Goal: Task Accomplishment & Management: Manage account settings

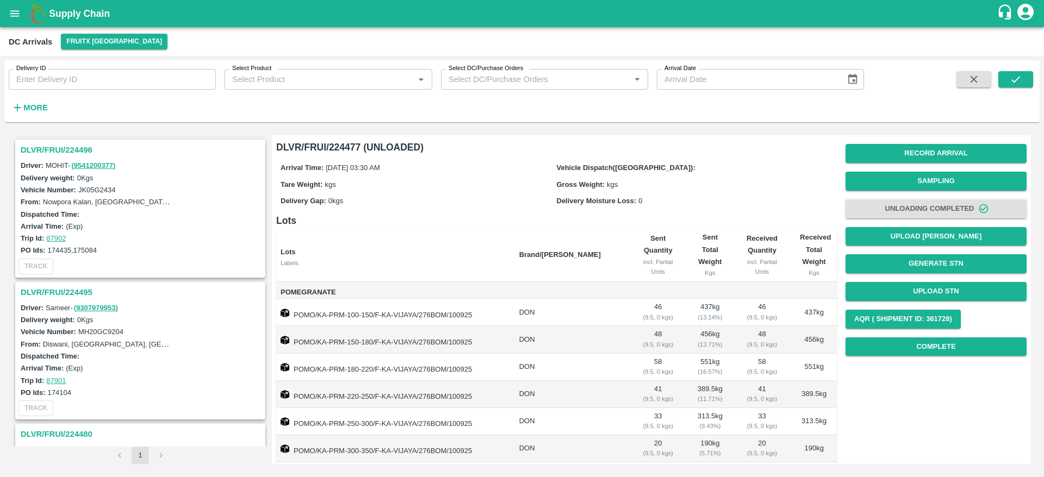
click at [74, 153] on h3 "DLVR/FRUI/224496" at bounding box center [142, 150] width 242 height 14
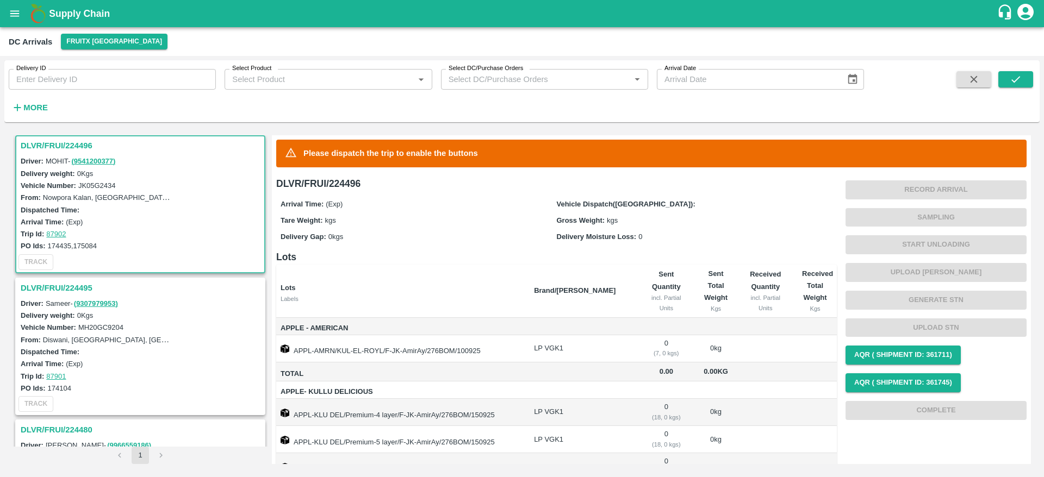
scroll to position [40, 0]
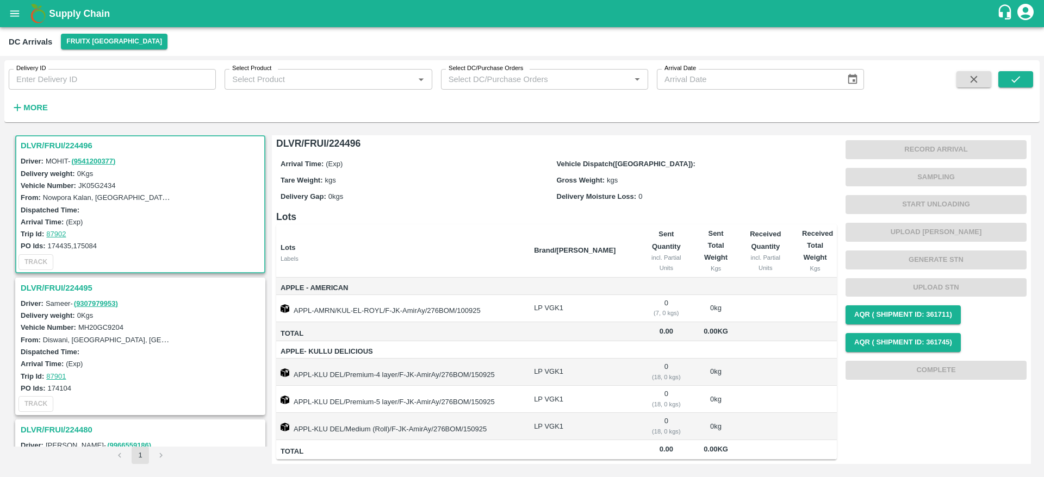
click at [53, 286] on h3 "DLVR/FRUI/224495" at bounding box center [142, 288] width 242 height 14
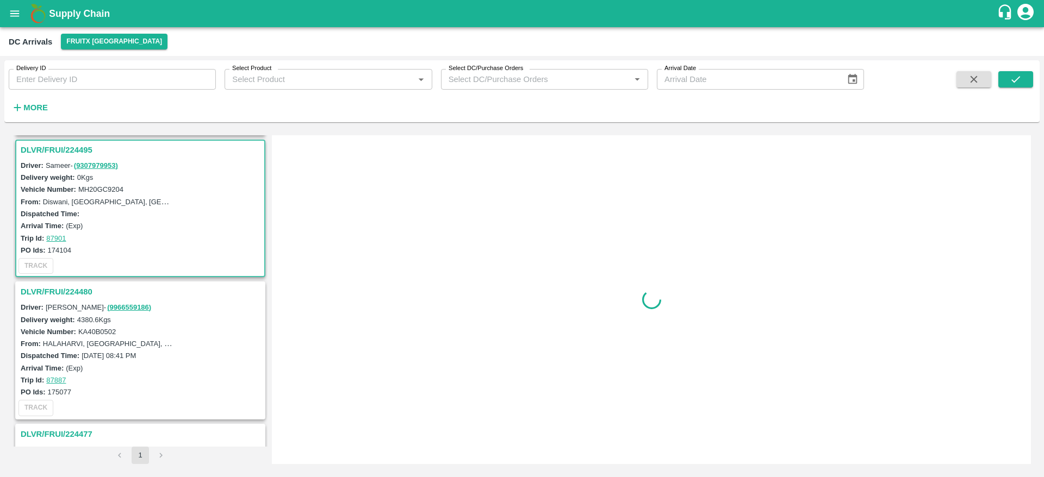
scroll to position [146, 0]
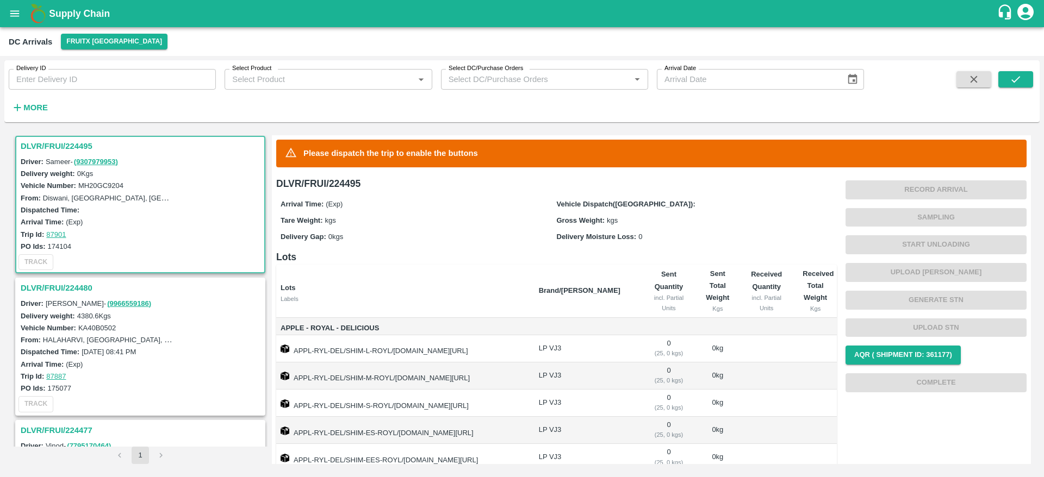
click at [43, 289] on h3 "DLVR/FRUI/224480" at bounding box center [142, 288] width 242 height 14
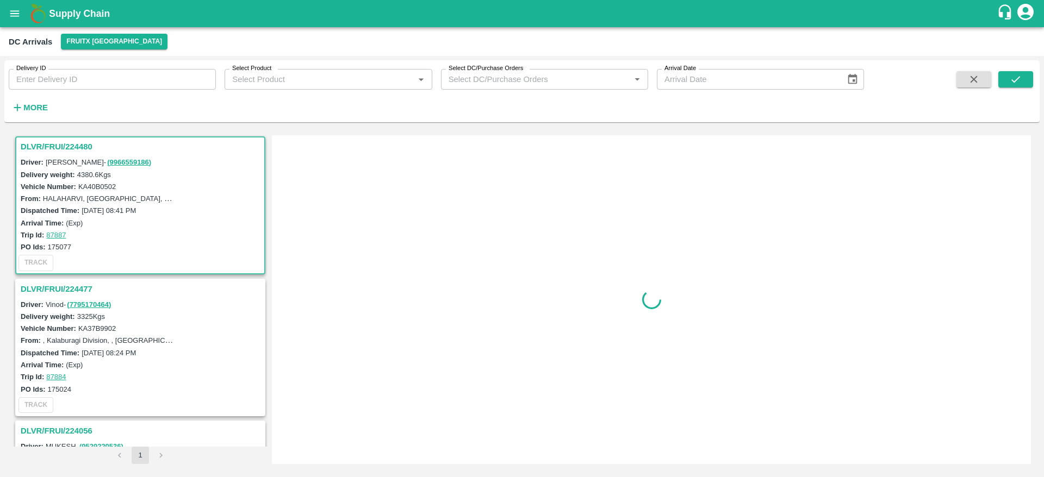
scroll to position [289, 0]
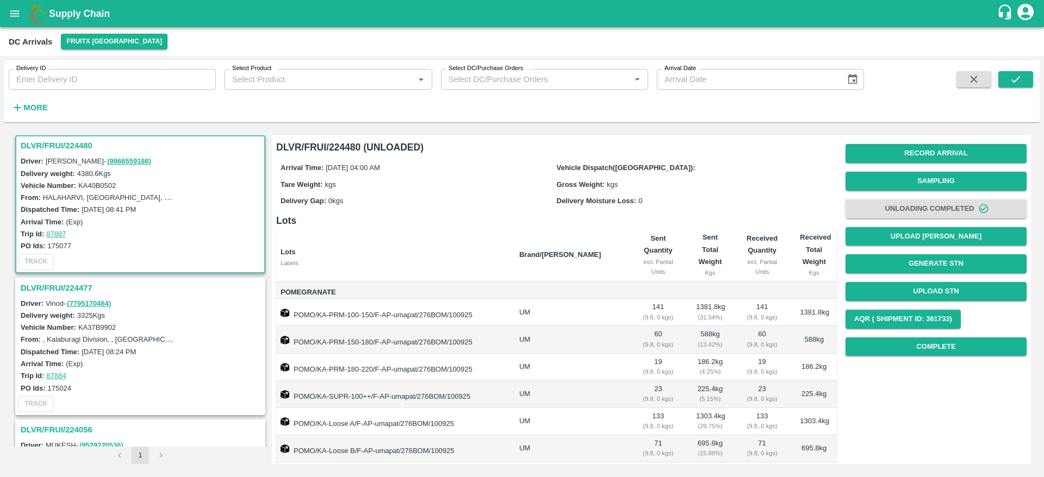
click at [58, 141] on h3 "DLVR/FRUI/224480" at bounding box center [142, 146] width 242 height 14
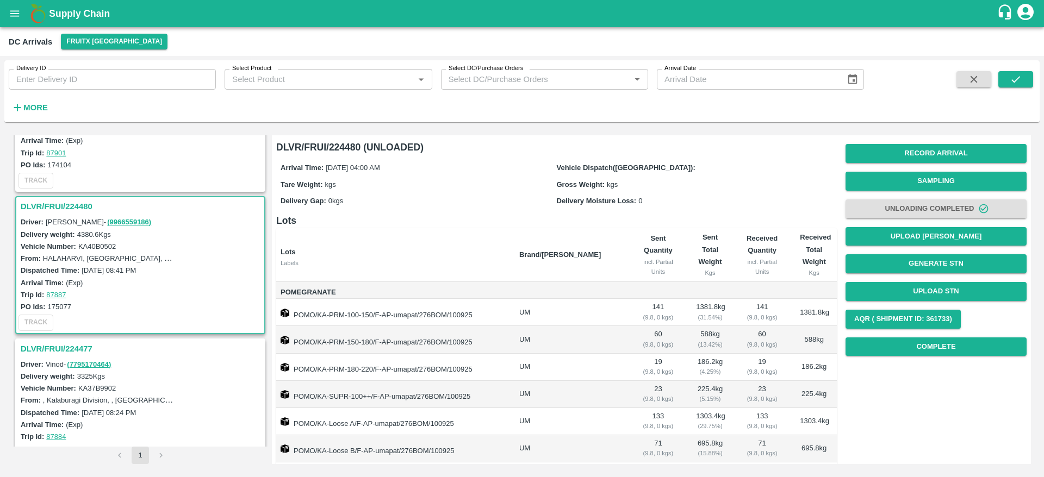
scroll to position [254, 0]
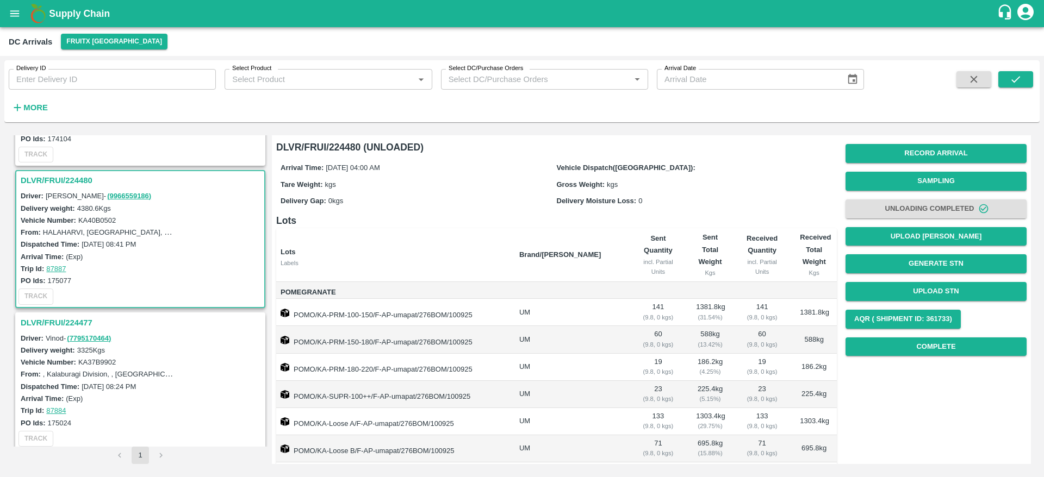
click at [46, 179] on h3 "DLVR/FRUI/224480" at bounding box center [142, 180] width 242 height 14
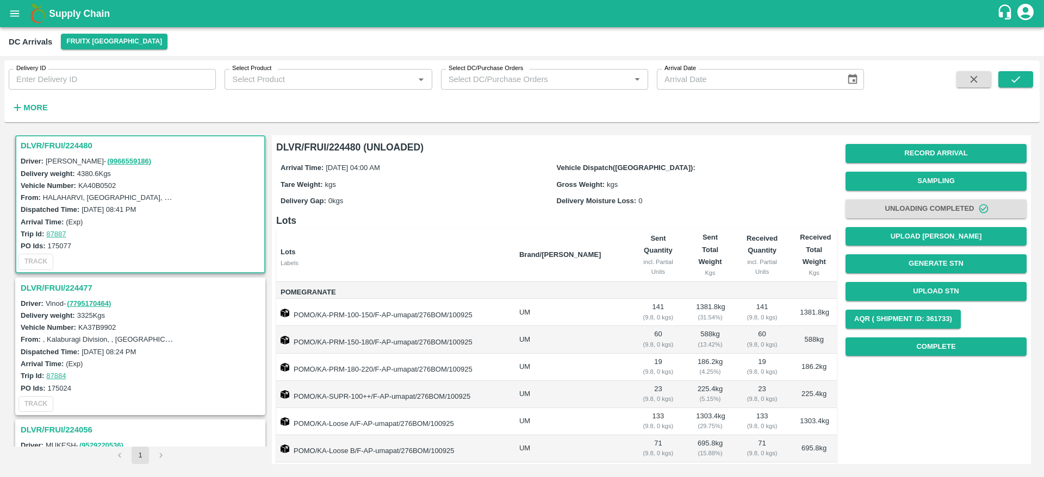
scroll to position [34, 0]
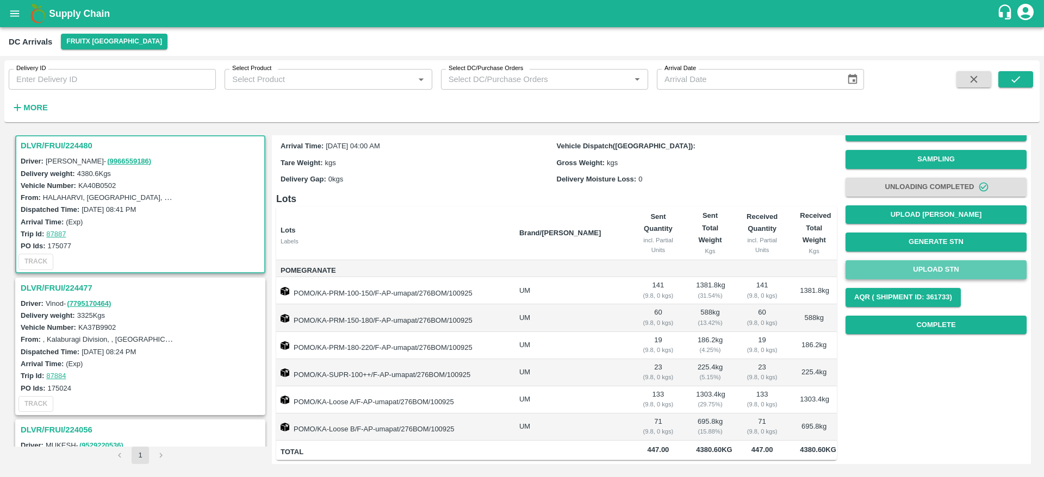
click at [939, 260] on button "Upload STN" at bounding box center [935, 269] width 181 height 19
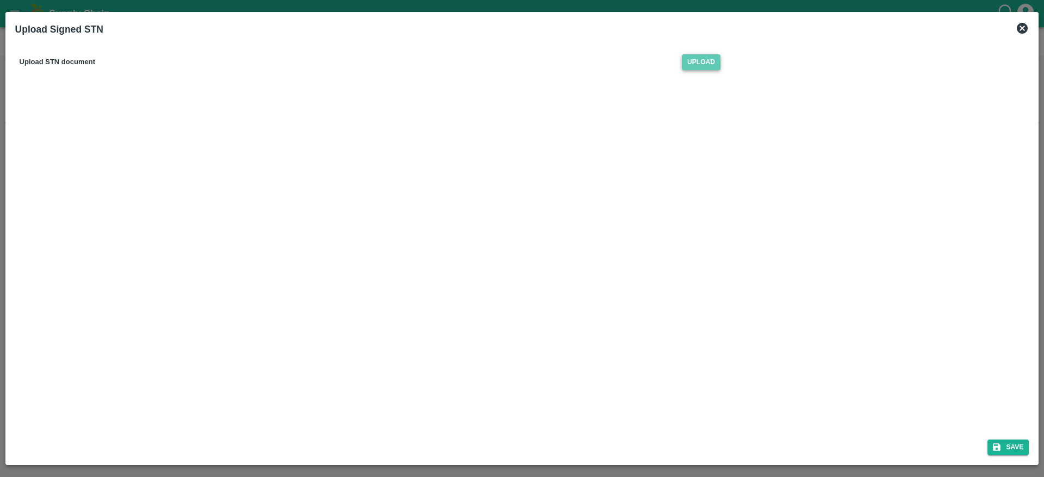
click at [701, 62] on span "Upload" at bounding box center [701, 62] width 39 height 16
click at [0, 0] on input "Upload" at bounding box center [0, 0] width 0 height 0
click at [1006, 445] on button "Save" at bounding box center [1007, 448] width 41 height 16
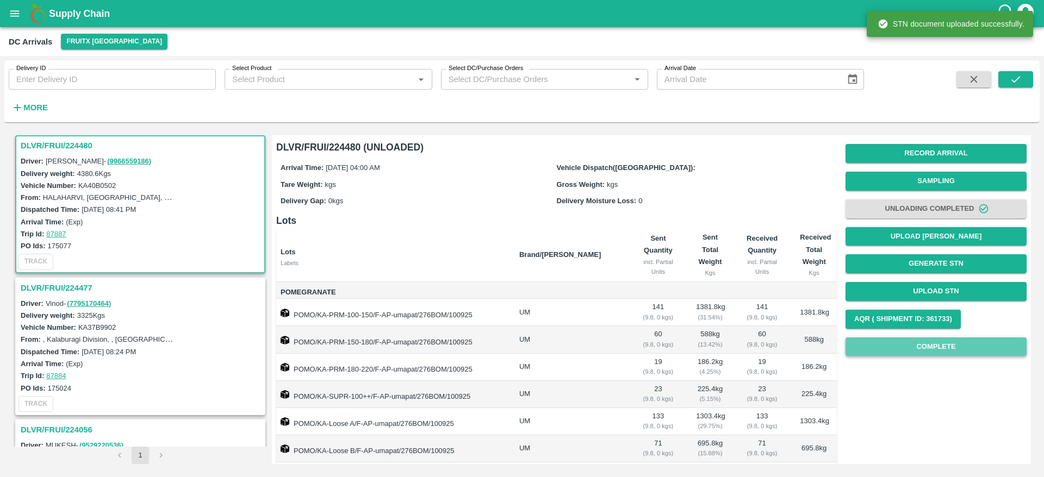
click at [931, 349] on button "Complete" at bounding box center [935, 347] width 181 height 19
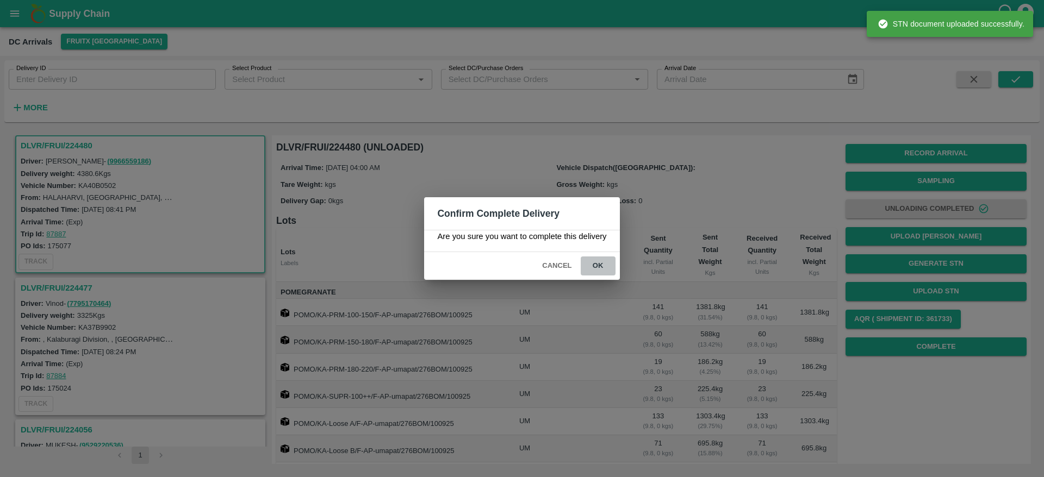
click at [603, 259] on button "ok" at bounding box center [597, 266] width 35 height 19
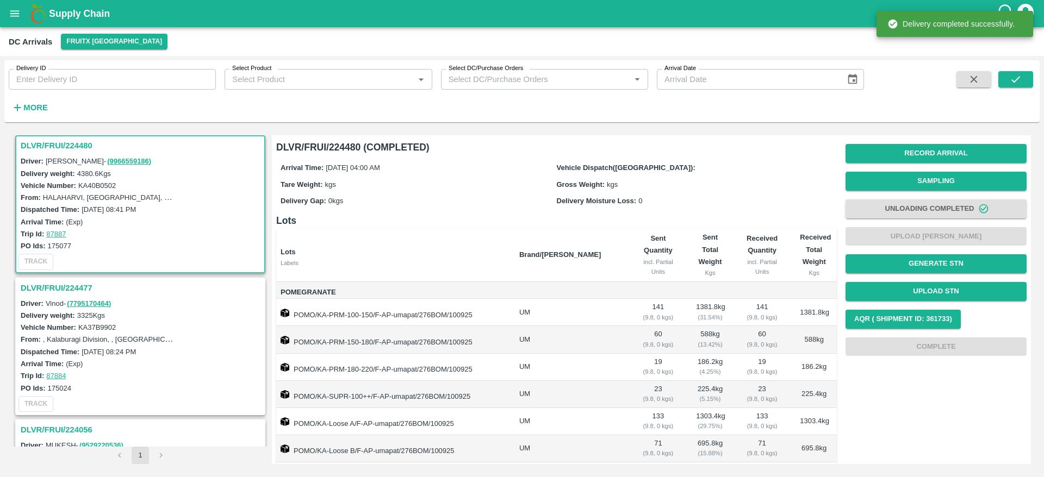
click at [52, 294] on h3 "DLVR/FRUI/224477" at bounding box center [142, 288] width 242 height 14
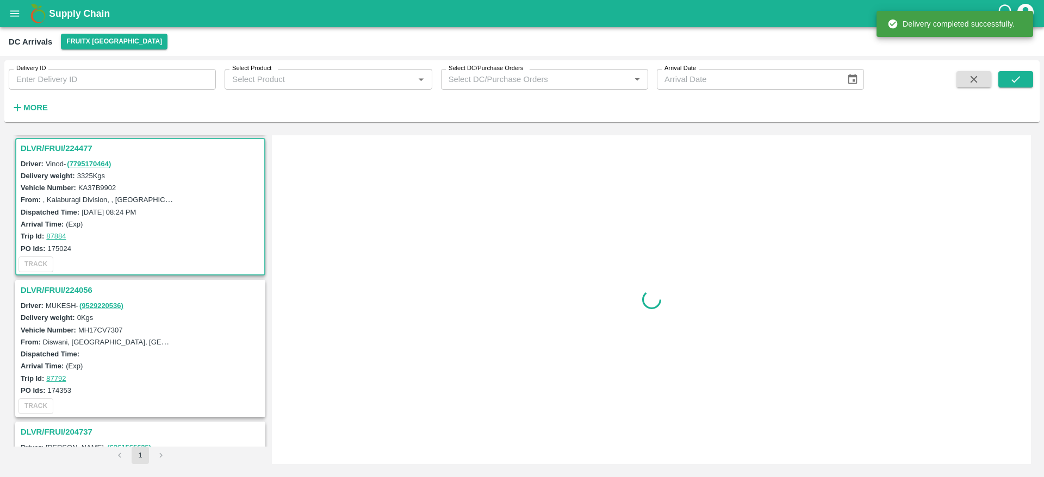
scroll to position [430, 0]
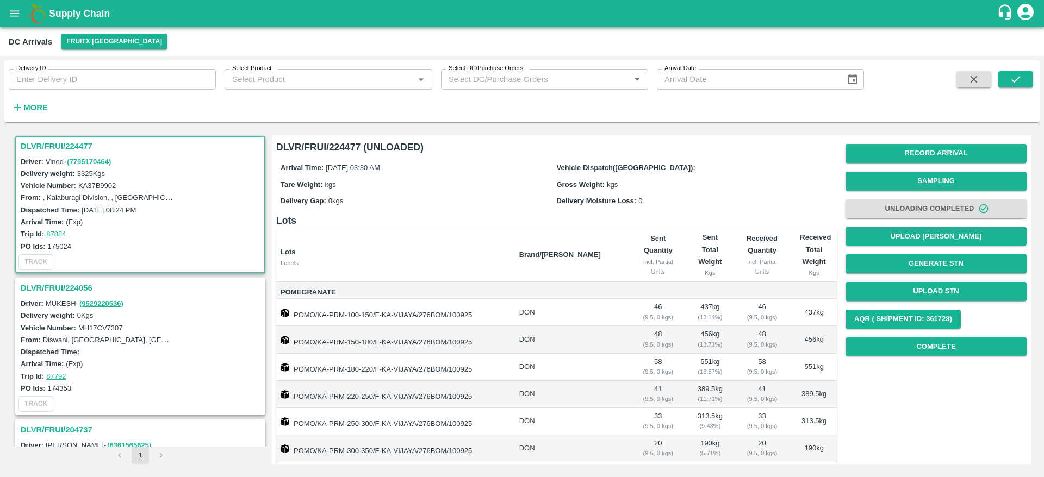
click at [42, 153] on h3 "DLVR/FRUI/224477" at bounding box center [142, 146] width 242 height 14
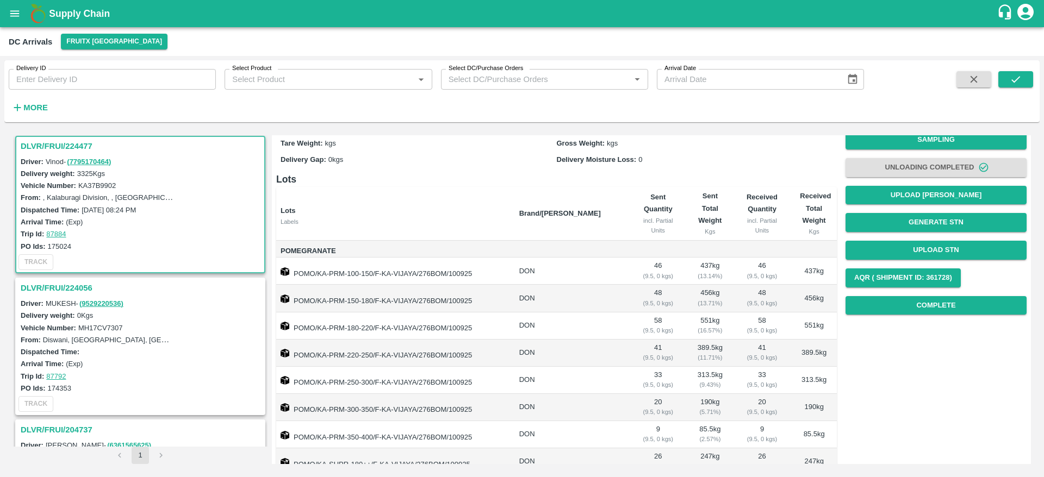
scroll to position [28, 0]
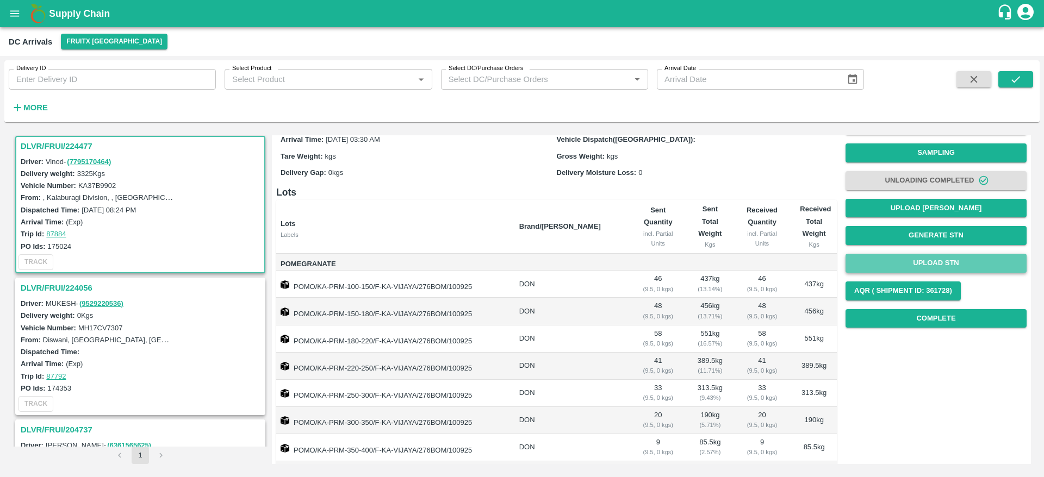
click at [937, 255] on button "Upload STN" at bounding box center [935, 263] width 181 height 19
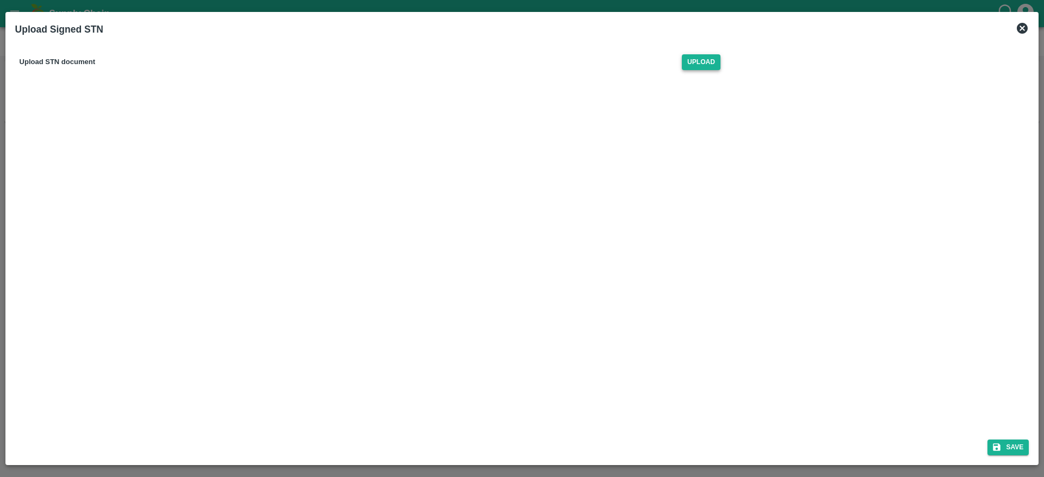
click at [700, 59] on span "Upload" at bounding box center [701, 62] width 39 height 16
click at [0, 0] on input "Upload" at bounding box center [0, 0] width 0 height 0
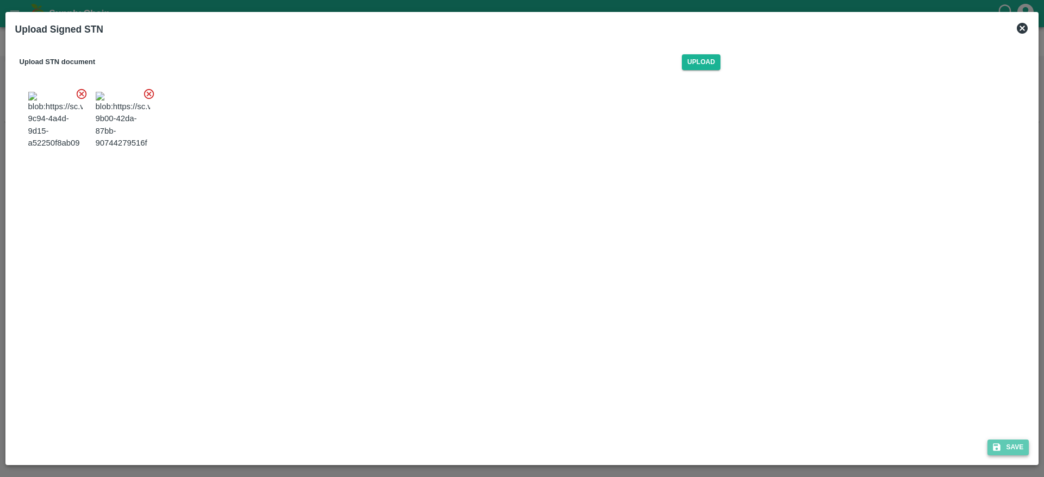
click at [1013, 449] on button "Save" at bounding box center [1007, 448] width 41 height 16
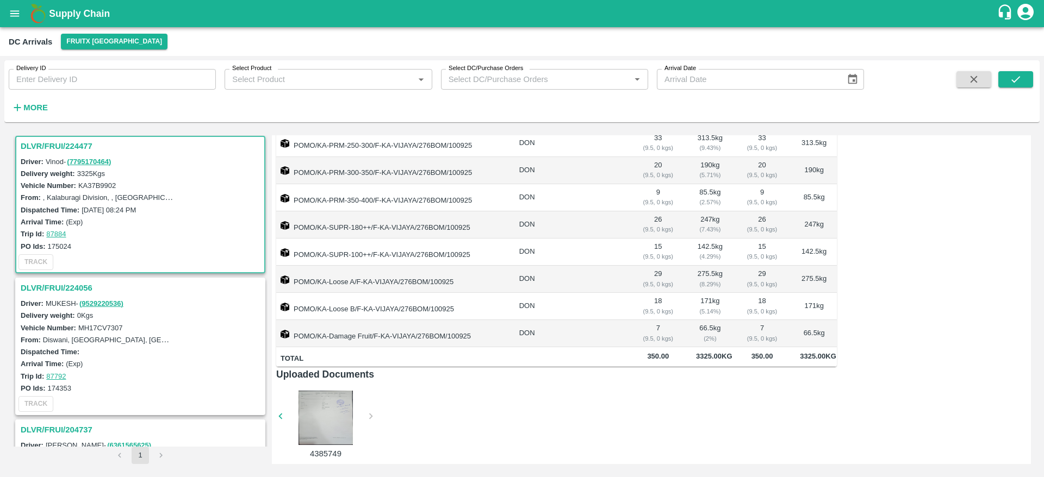
scroll to position [0, 0]
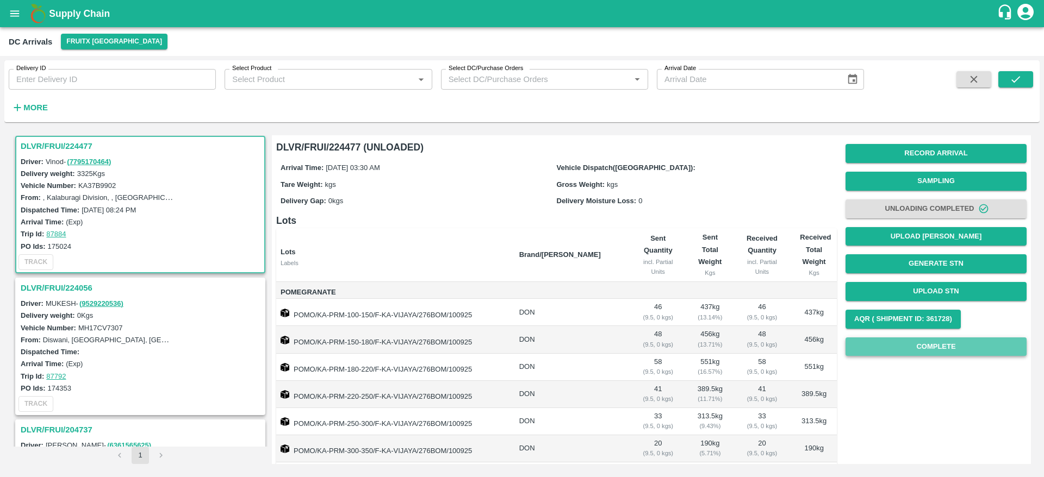
click at [933, 342] on button "Complete" at bounding box center [935, 347] width 181 height 19
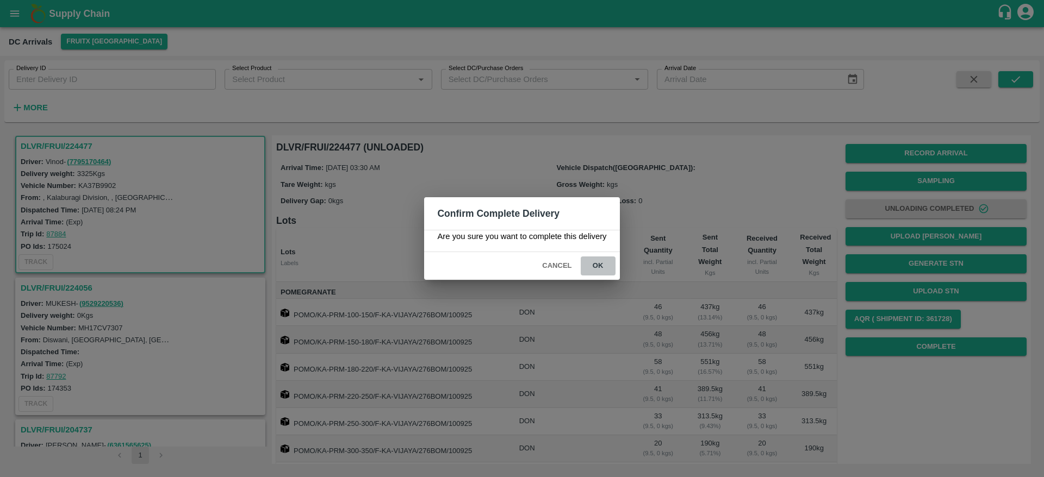
click at [602, 267] on button "ok" at bounding box center [597, 266] width 35 height 19
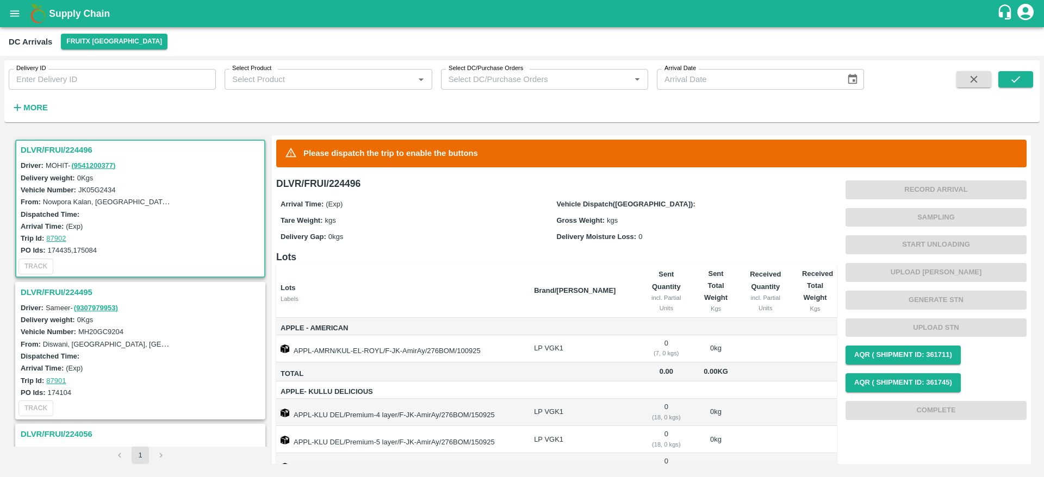
click at [61, 152] on h3 "DLVR/FRUI/224496" at bounding box center [142, 150] width 242 height 14
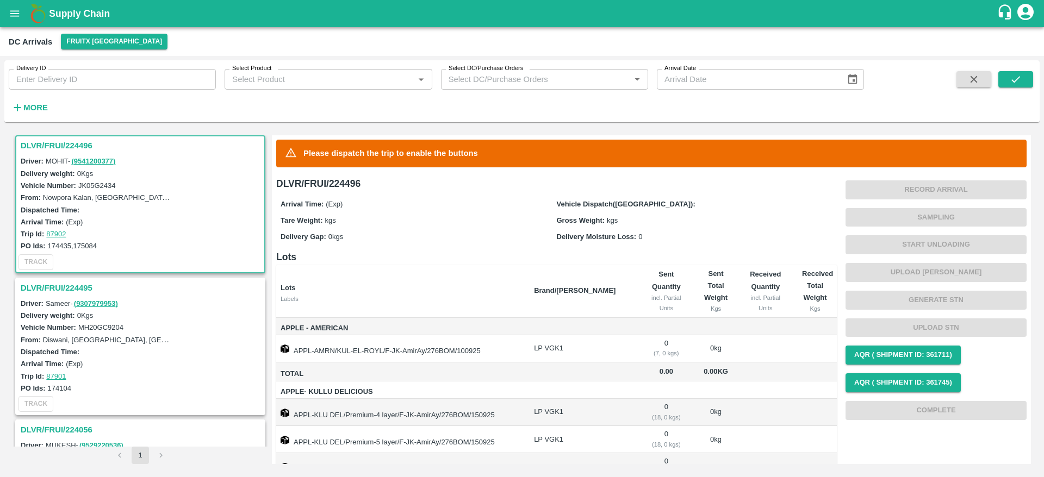
click at [56, 289] on h3 "DLVR/FRUI/224495" at bounding box center [142, 288] width 242 height 14
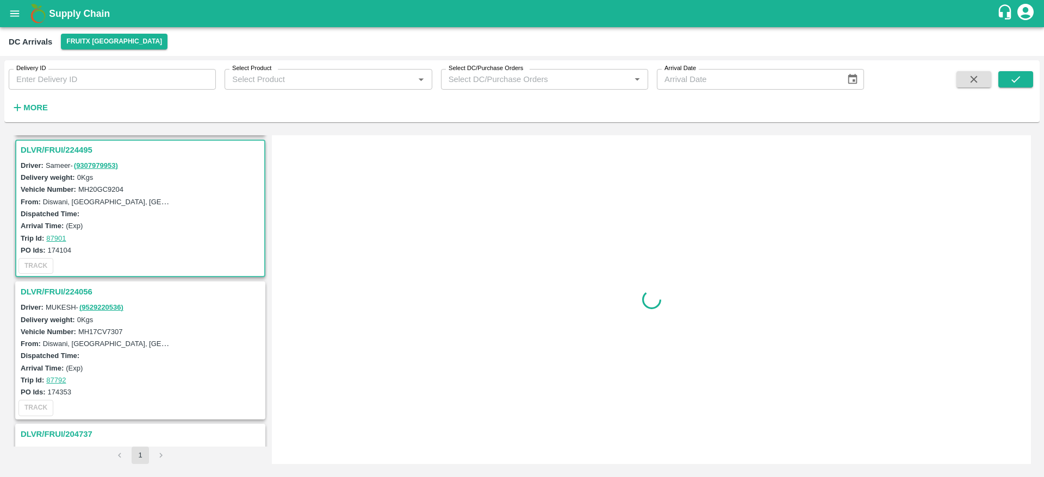
scroll to position [146, 0]
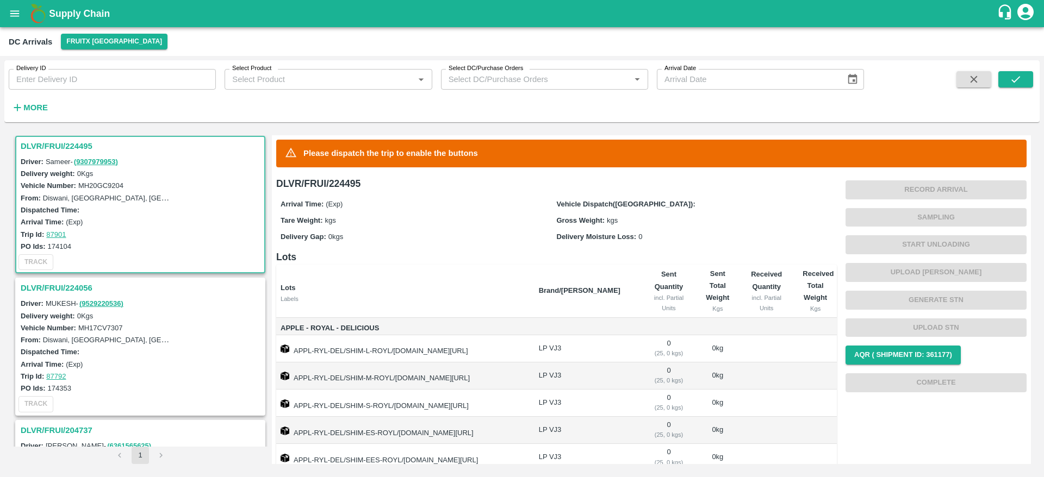
click at [39, 294] on h3 "DLVR/FRUI/224056" at bounding box center [142, 288] width 242 height 14
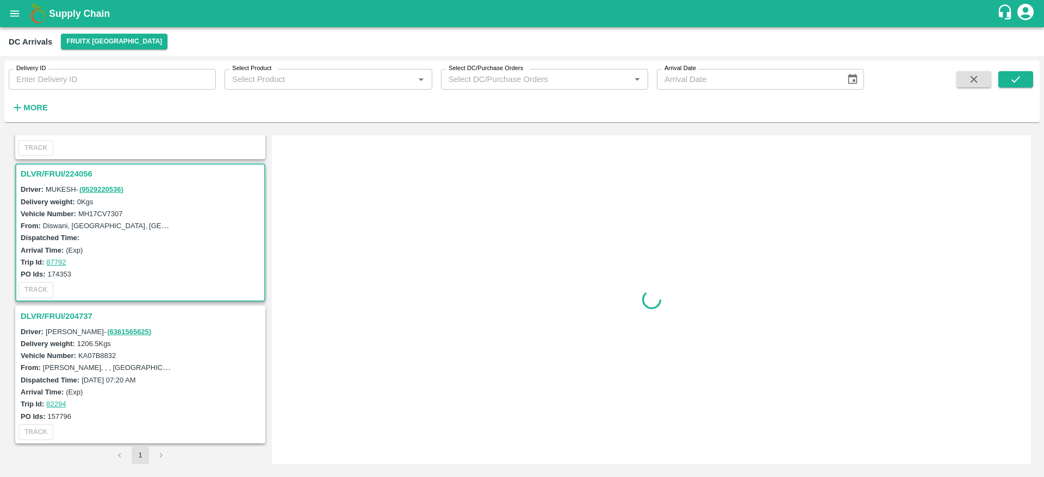
scroll to position [261, 0]
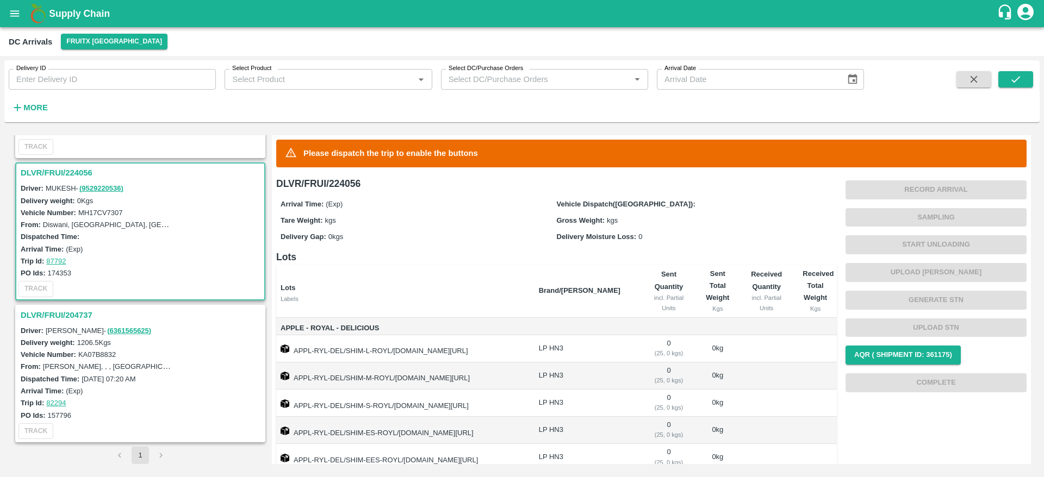
click at [69, 315] on h3 "DLVR/FRUI/204737" at bounding box center [142, 315] width 242 height 14
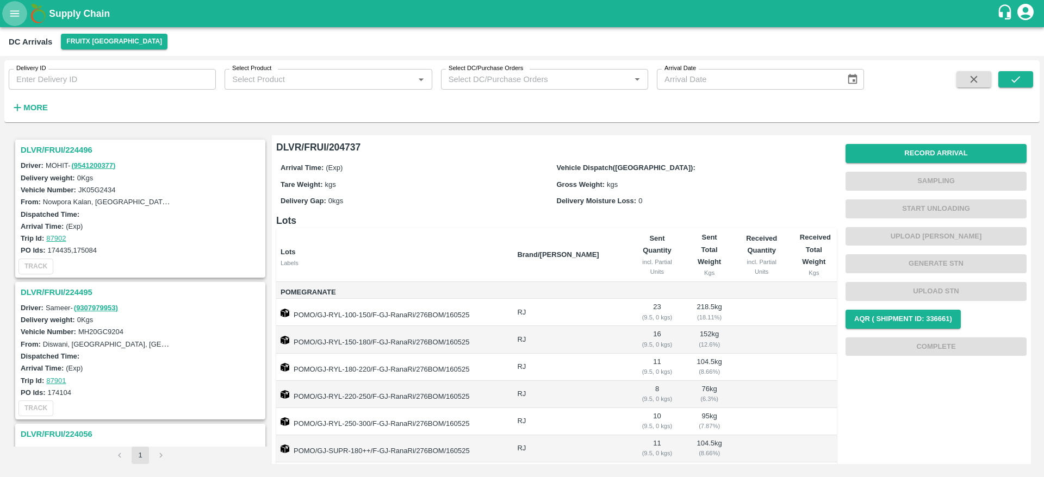
click at [16, 22] on button "open drawer" at bounding box center [14, 13] width 25 height 25
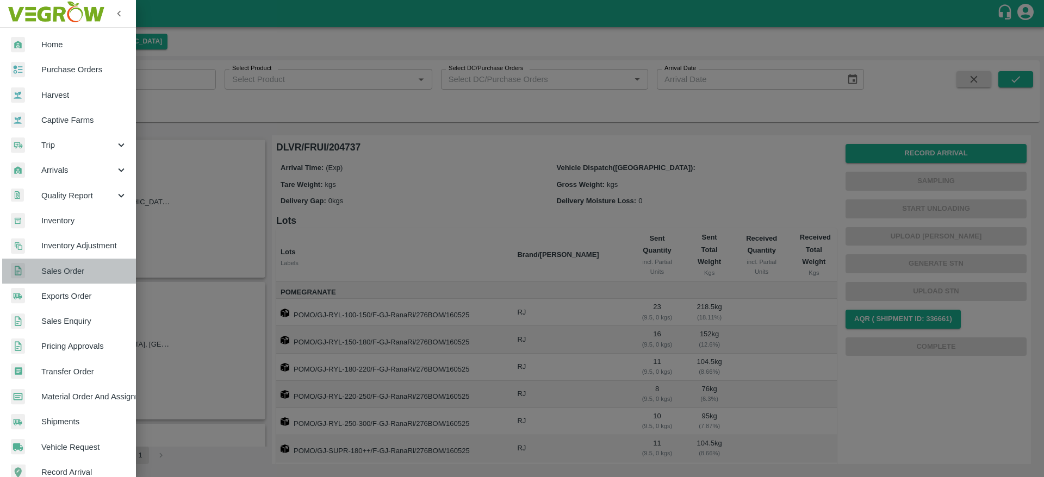
click at [70, 266] on span "Sales Order" at bounding box center [84, 271] width 86 height 12
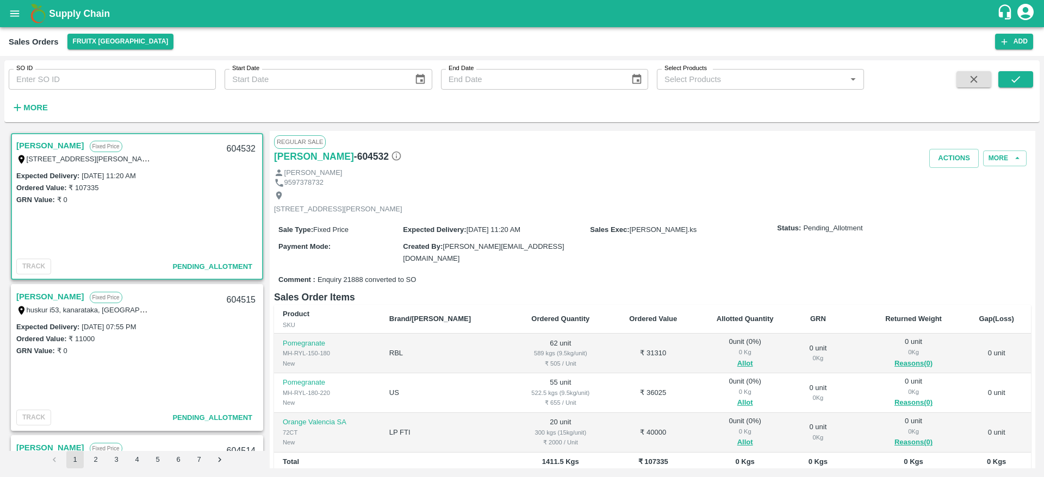
click at [33, 151] on link "[PERSON_NAME]" at bounding box center [50, 146] width 68 height 14
click at [35, 146] on link "[PERSON_NAME]" at bounding box center [50, 146] width 68 height 14
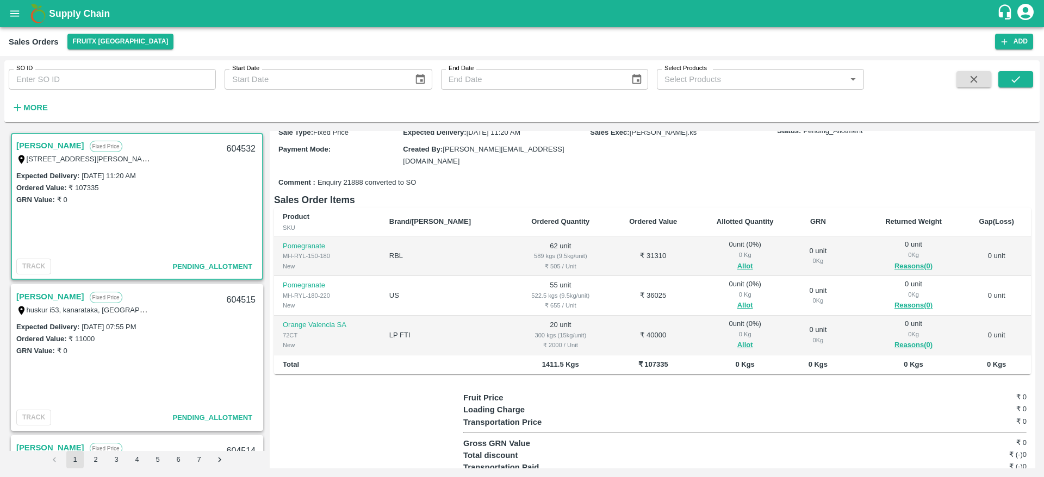
scroll to position [101, 0]
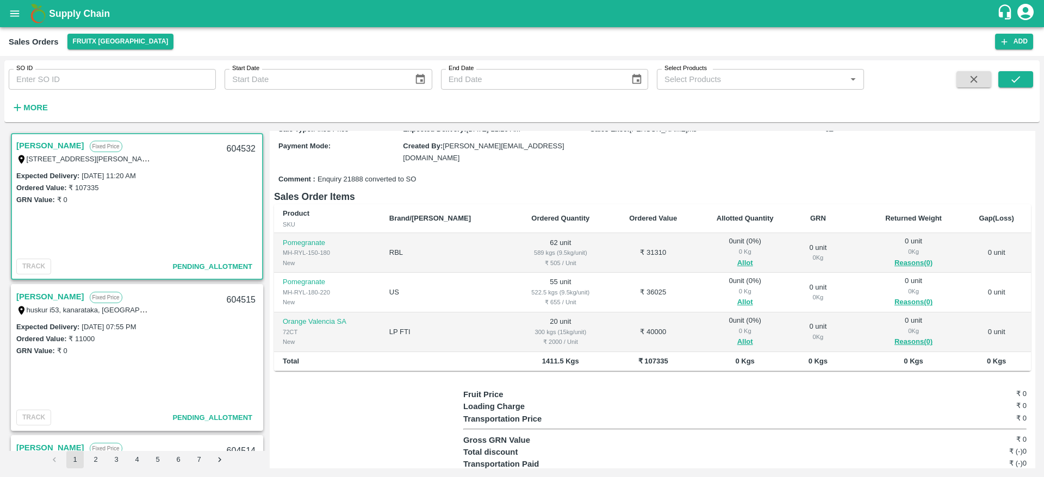
click at [237, 148] on div "604532" at bounding box center [241, 149] width 42 height 26
copy div "604532"
click at [746, 258] on button "Allot" at bounding box center [754, 263] width 16 height 13
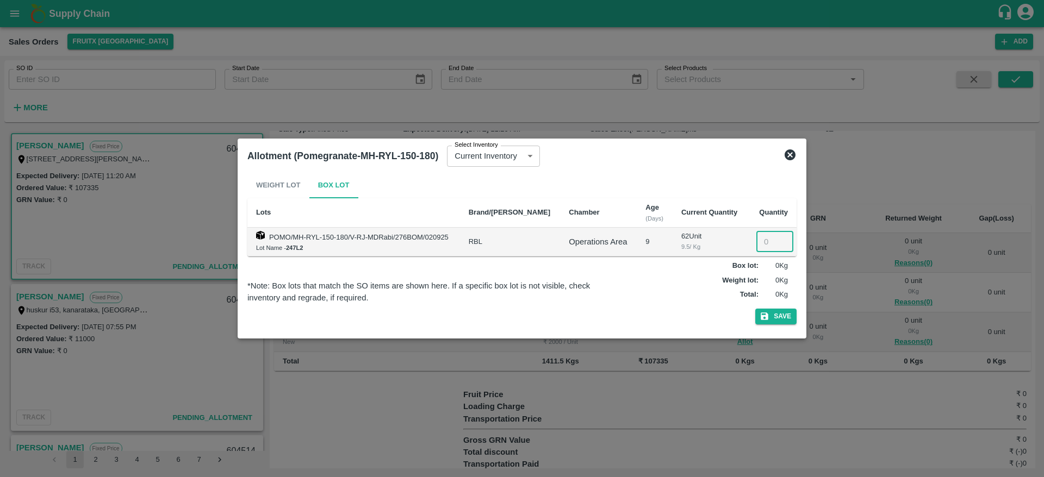
click at [763, 239] on input "number" at bounding box center [774, 242] width 37 height 21
type input "62"
click at [775, 316] on button "Save" at bounding box center [775, 317] width 41 height 16
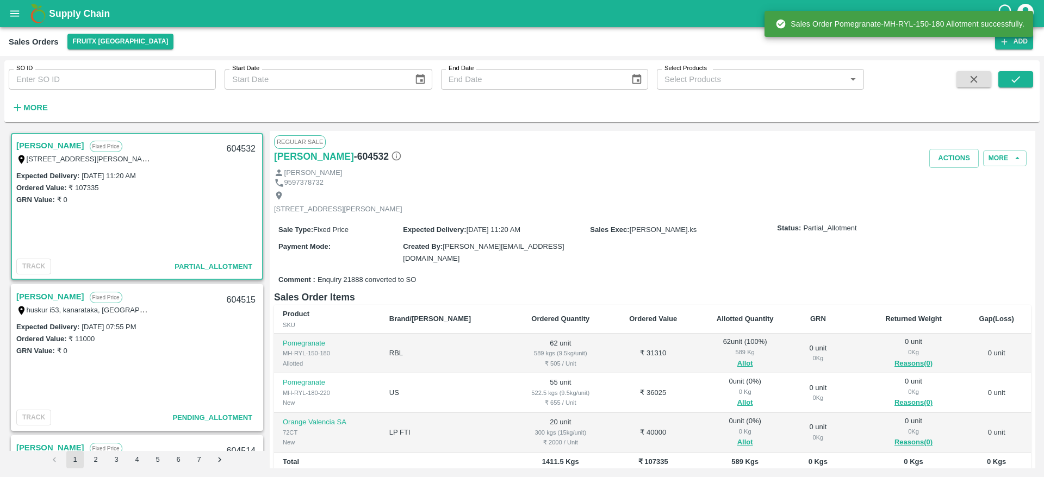
scroll to position [126, 0]
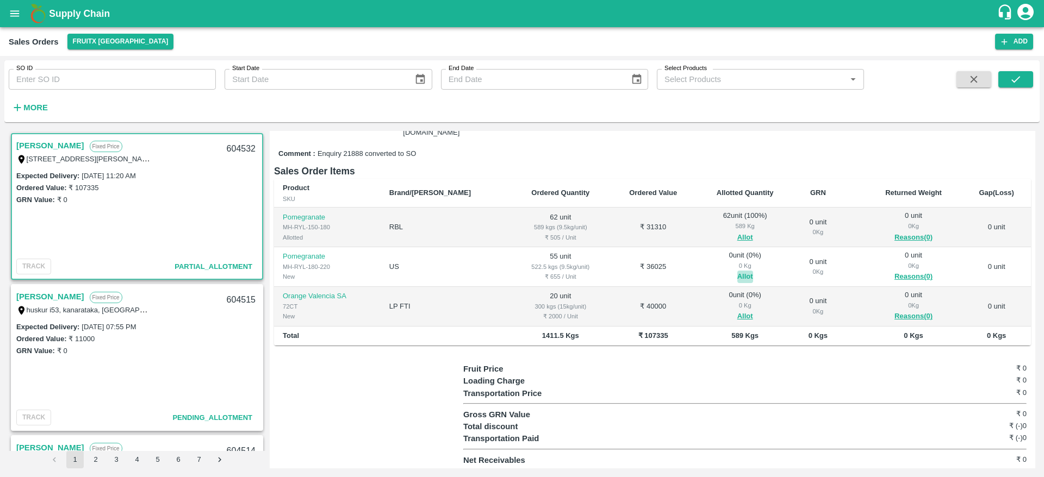
click at [746, 275] on button "Allot" at bounding box center [754, 277] width 16 height 13
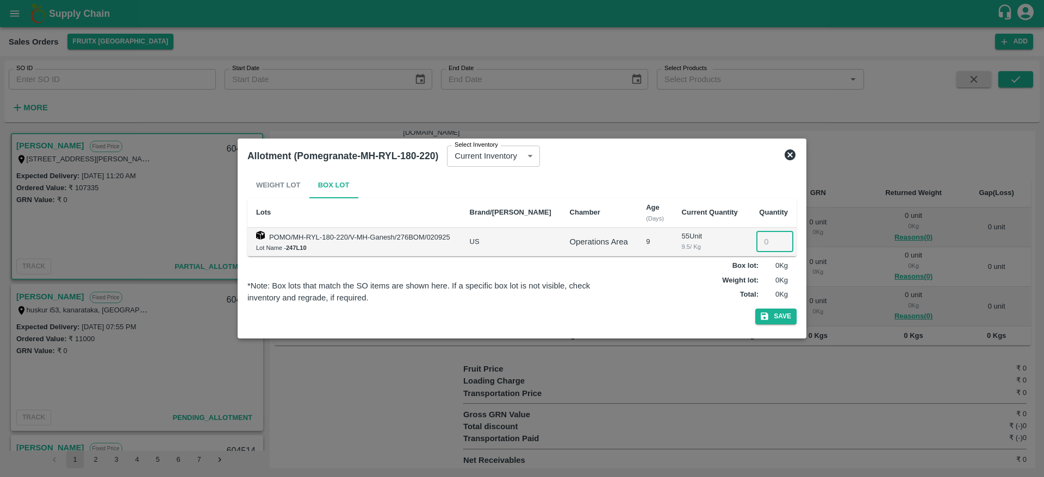
click at [764, 243] on input "number" at bounding box center [774, 242] width 37 height 21
type input "55"
click at [780, 321] on button "Save" at bounding box center [775, 317] width 41 height 16
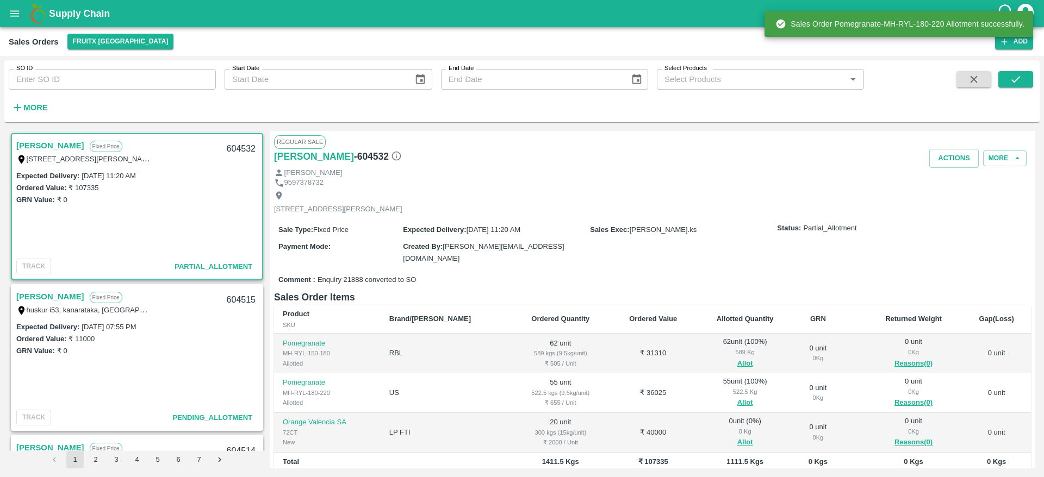
scroll to position [117, 0]
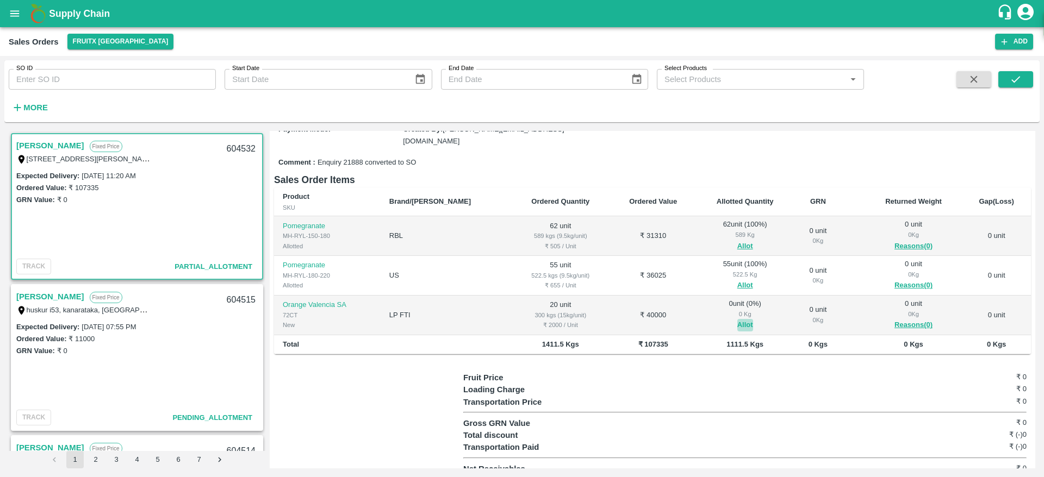
click at [746, 319] on button "Allot" at bounding box center [754, 325] width 16 height 13
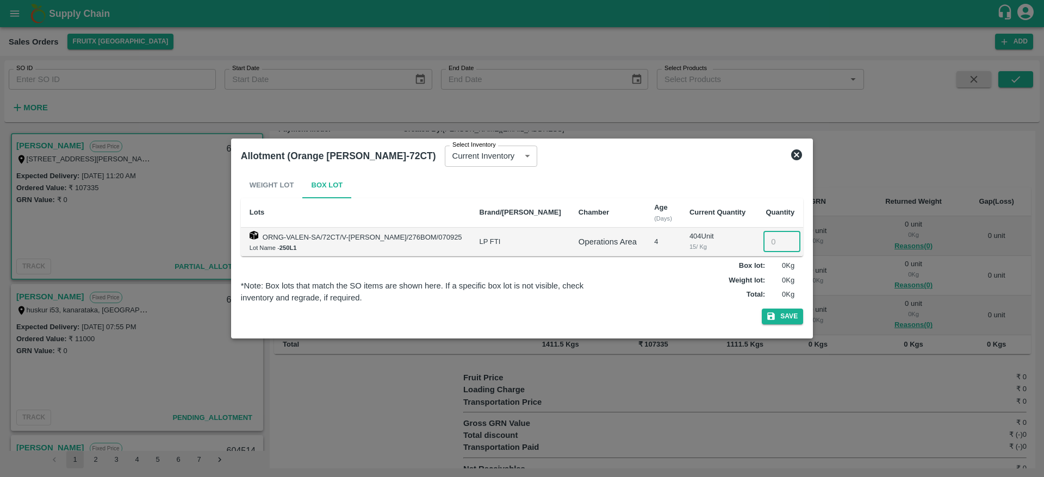
click at [763, 245] on input "number" at bounding box center [781, 242] width 37 height 21
type input "20"
click at [775, 323] on button "Save" at bounding box center [781, 317] width 41 height 16
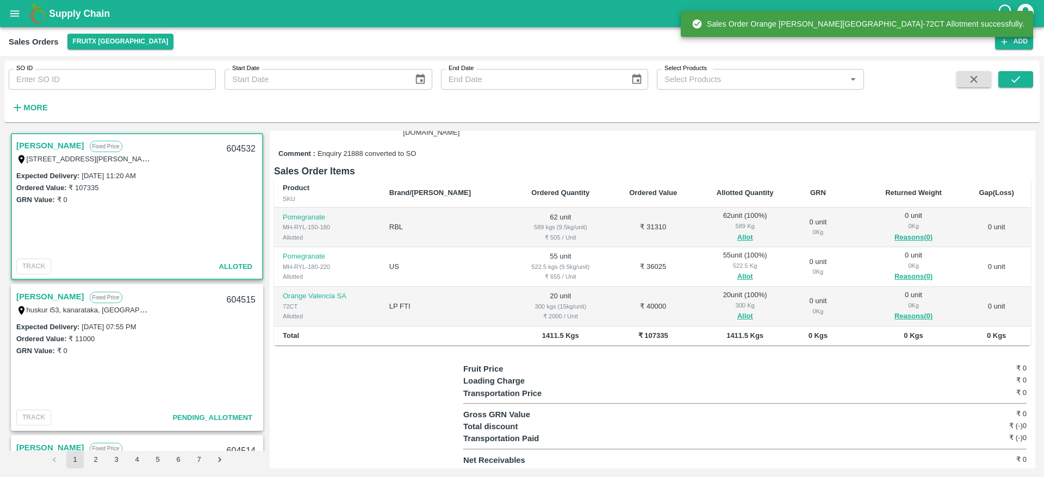
scroll to position [0, 0]
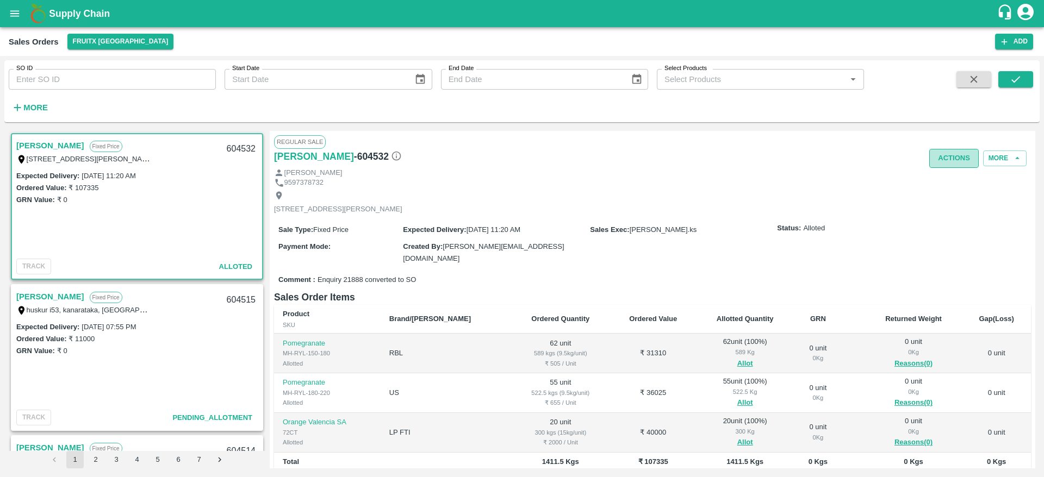
click at [937, 154] on button "Actions" at bounding box center [953, 158] width 49 height 19
click at [957, 202] on li "Deliver" at bounding box center [977, 200] width 115 height 18
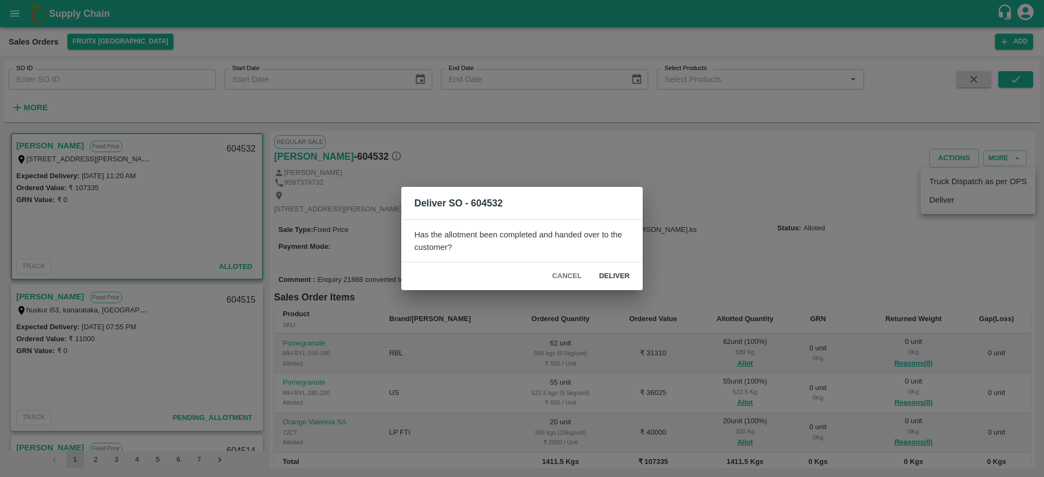
click at [615, 283] on button "Deliver" at bounding box center [614, 276] width 48 height 19
click at [477, 202] on b "Deliver SO - 604532" at bounding box center [458, 203] width 88 height 11
copy b "604532"
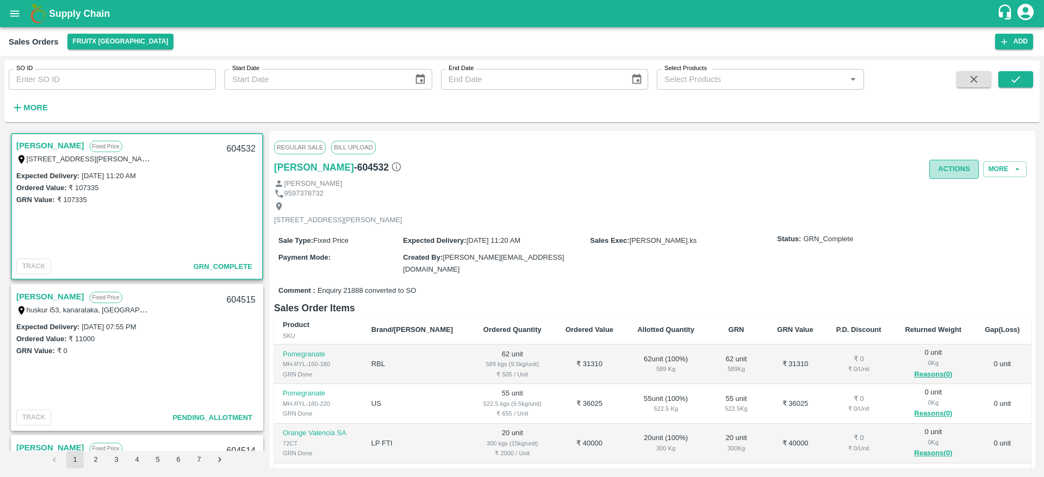
click at [944, 173] on button "Actions" at bounding box center [953, 169] width 49 height 19
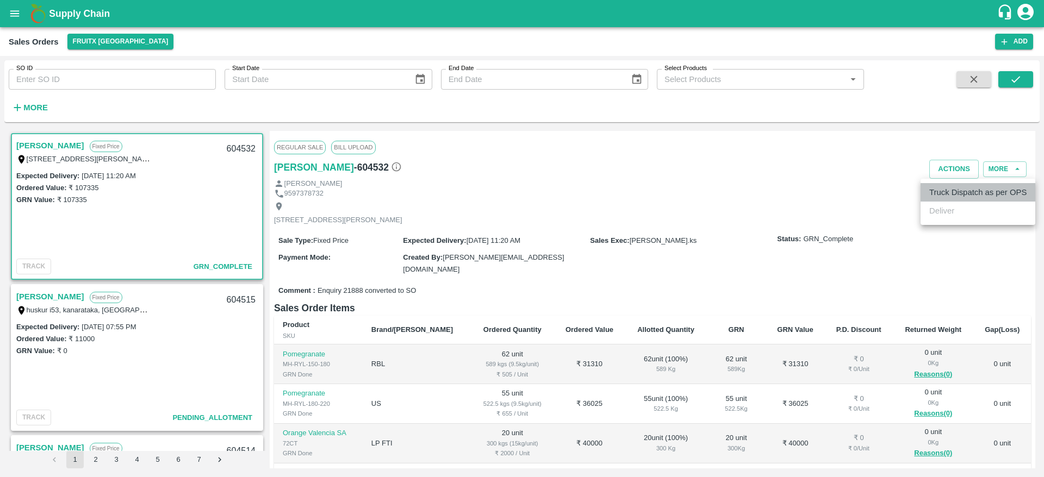
click at [942, 188] on li "Truck Dispatch as per OPS" at bounding box center [977, 192] width 115 height 18
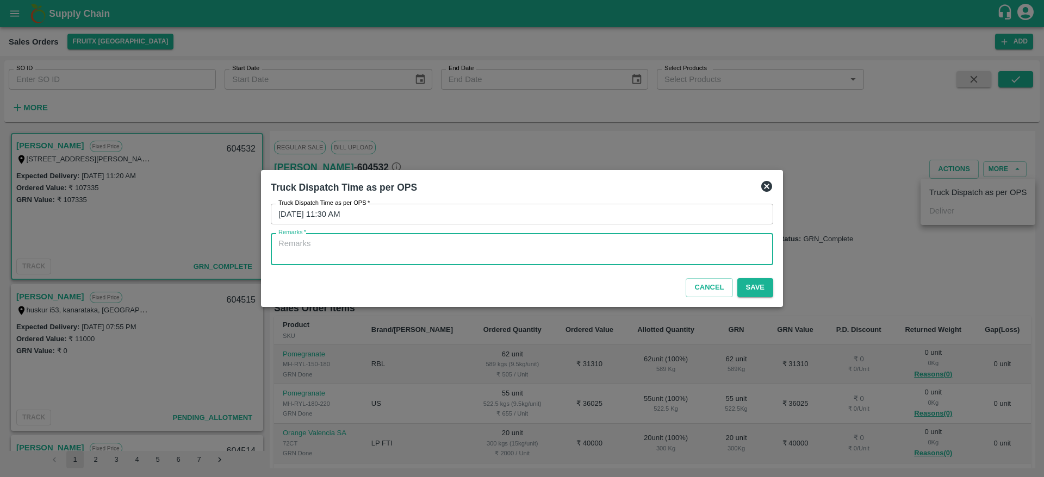
click at [575, 253] on textarea "Remarks   *" at bounding box center [521, 249] width 487 height 23
type textarea "OTD"
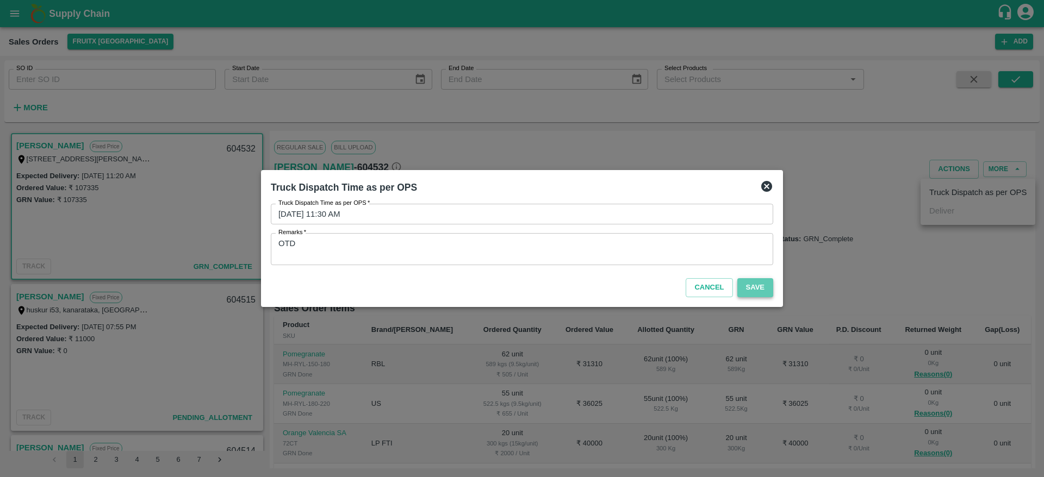
click at [762, 286] on button "Save" at bounding box center [755, 287] width 36 height 19
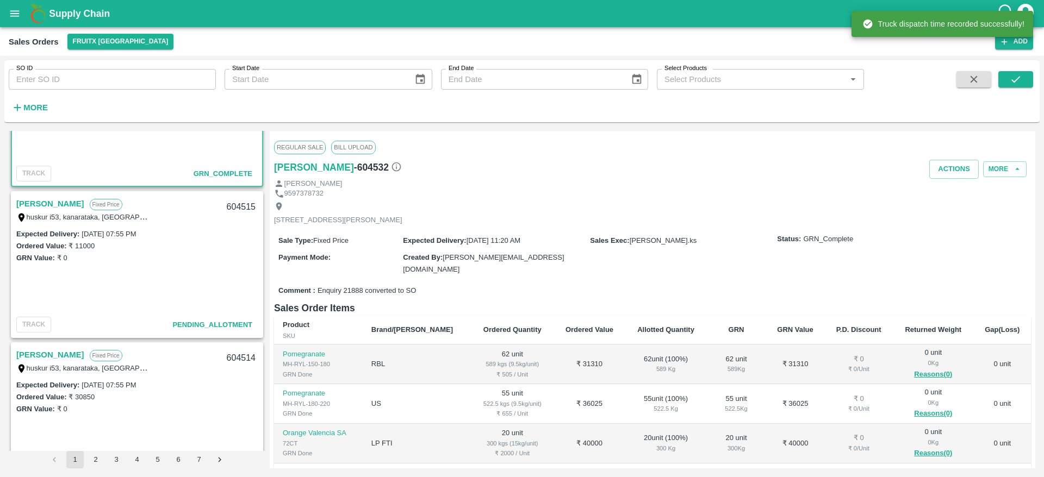
scroll to position [91, 0]
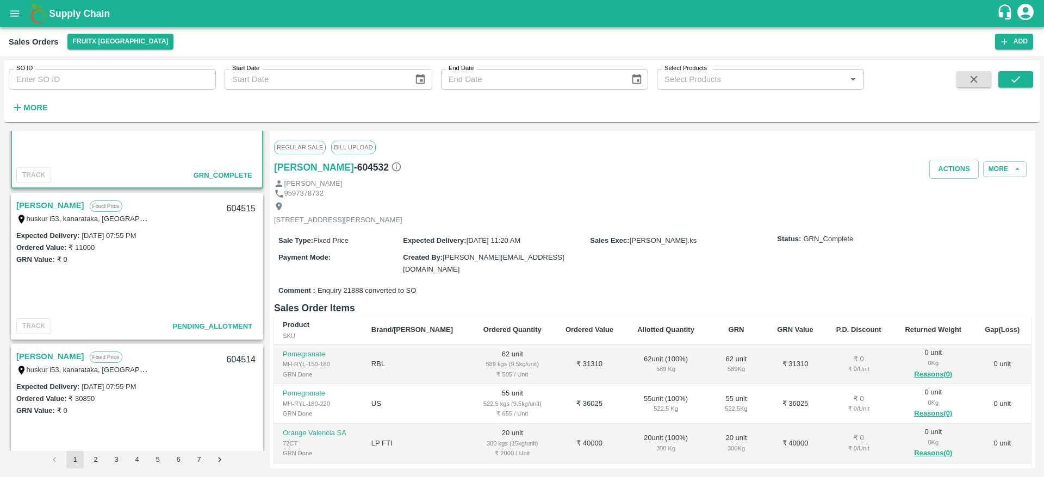
click at [46, 207] on link "[PERSON_NAME]" at bounding box center [50, 205] width 68 height 14
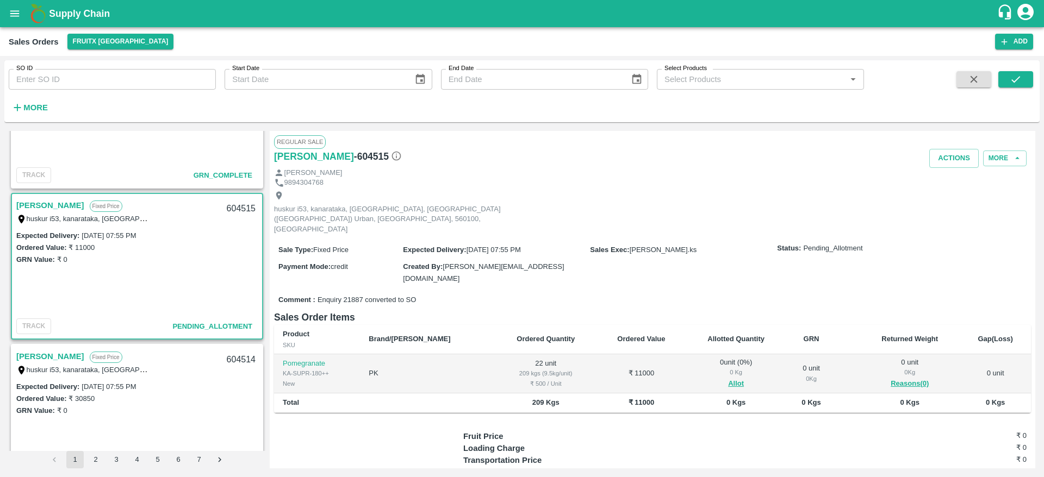
scroll to position [18, 0]
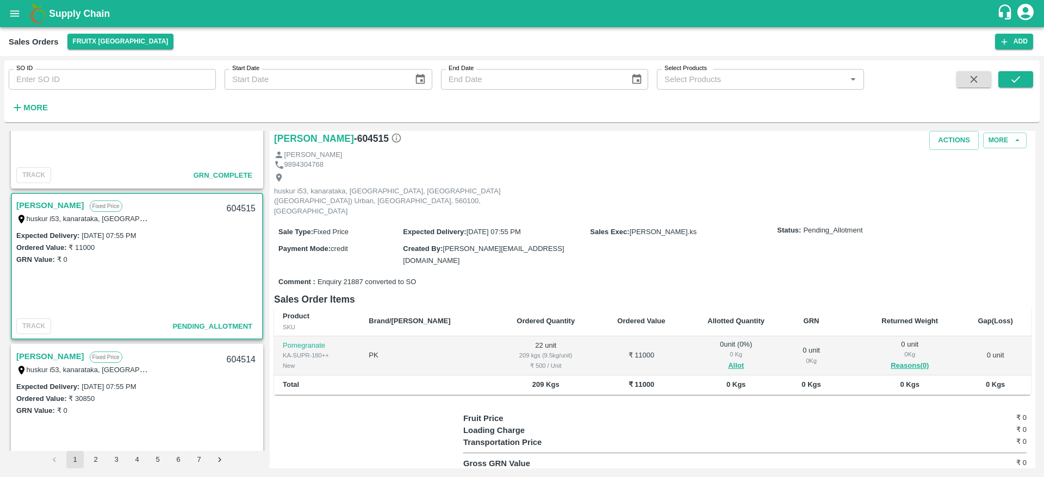
click at [233, 203] on div "604515" at bounding box center [241, 209] width 42 height 26
copy div "604515"
click at [728, 360] on button "Allot" at bounding box center [736, 366] width 16 height 13
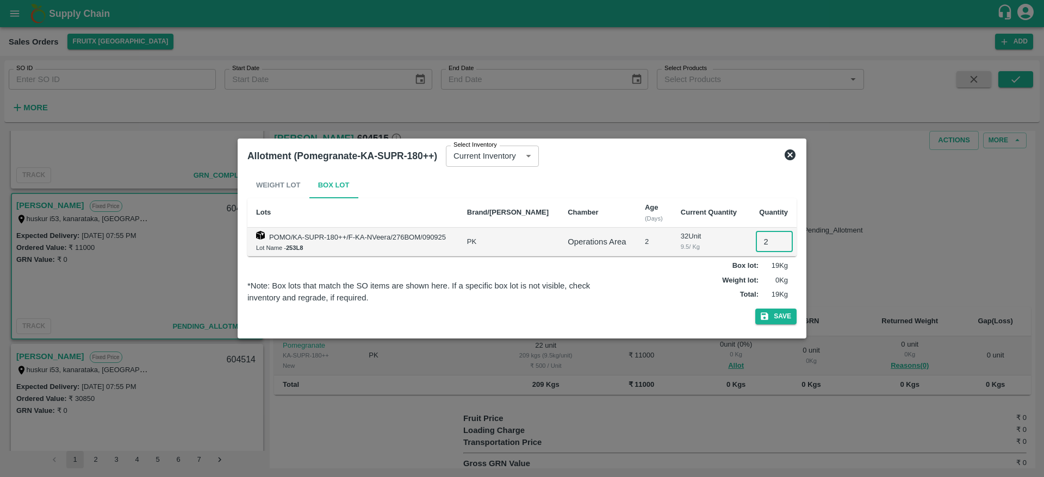
click at [766, 242] on input "2" at bounding box center [774, 242] width 37 height 21
type input "22"
click at [779, 319] on button "Save" at bounding box center [775, 317] width 41 height 16
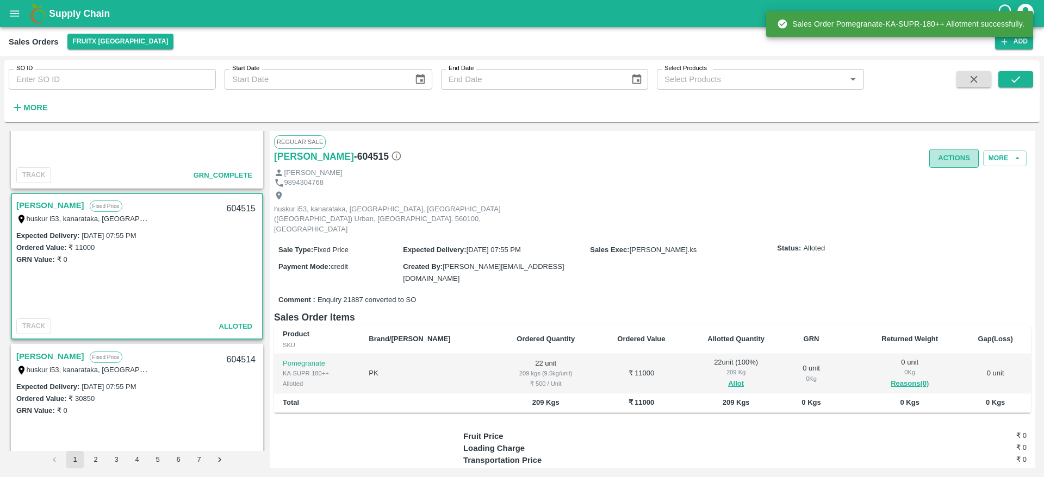
click at [930, 159] on button "Actions" at bounding box center [953, 158] width 49 height 19
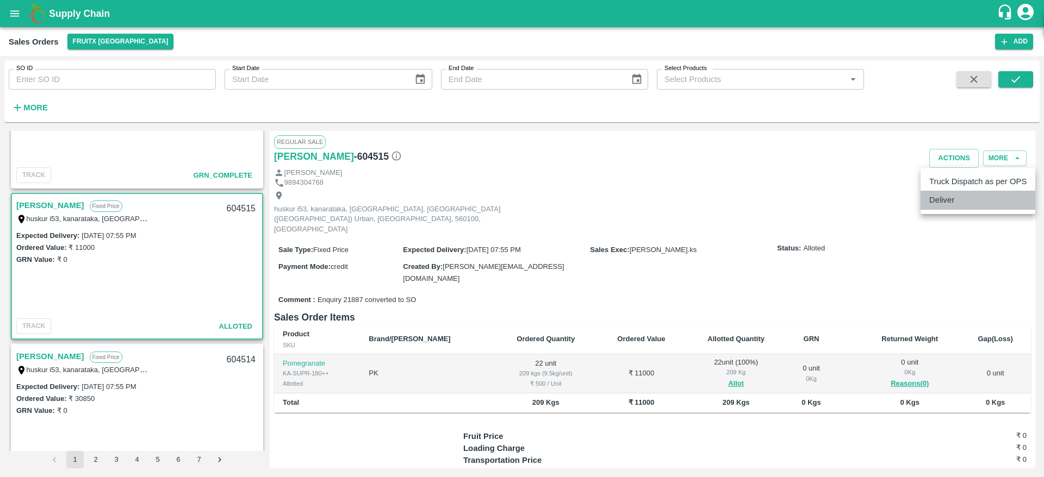
click at [941, 201] on li "Deliver" at bounding box center [977, 200] width 115 height 18
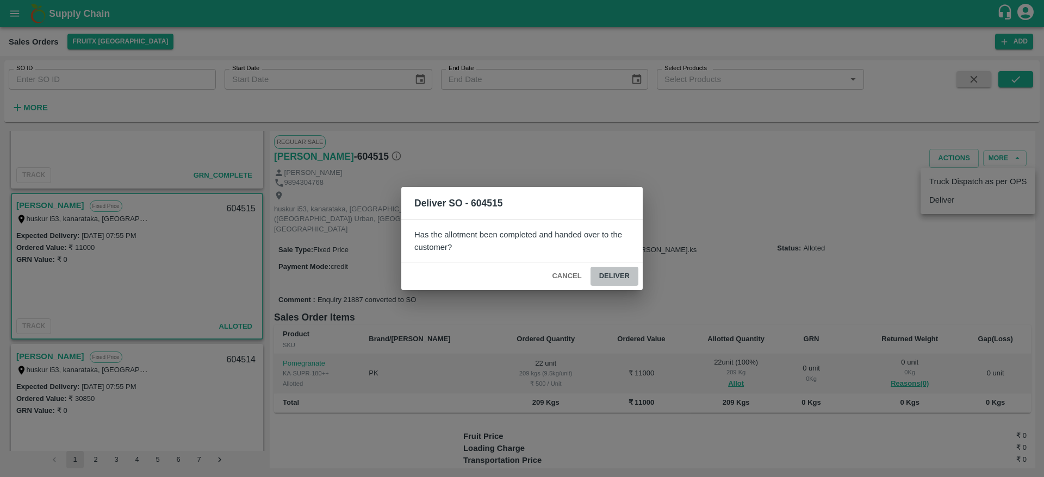
click at [621, 280] on button "Deliver" at bounding box center [614, 276] width 48 height 19
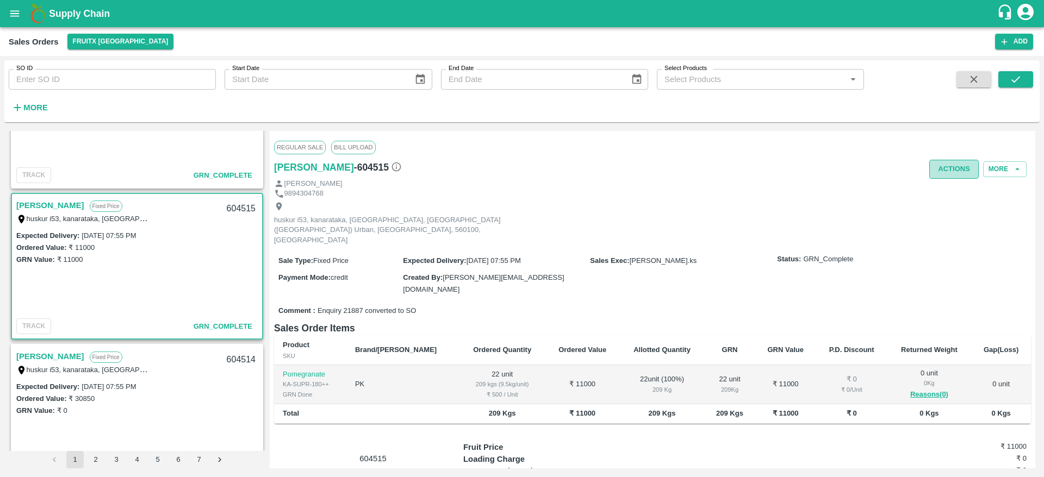
click at [946, 177] on button "Actions" at bounding box center [953, 169] width 49 height 19
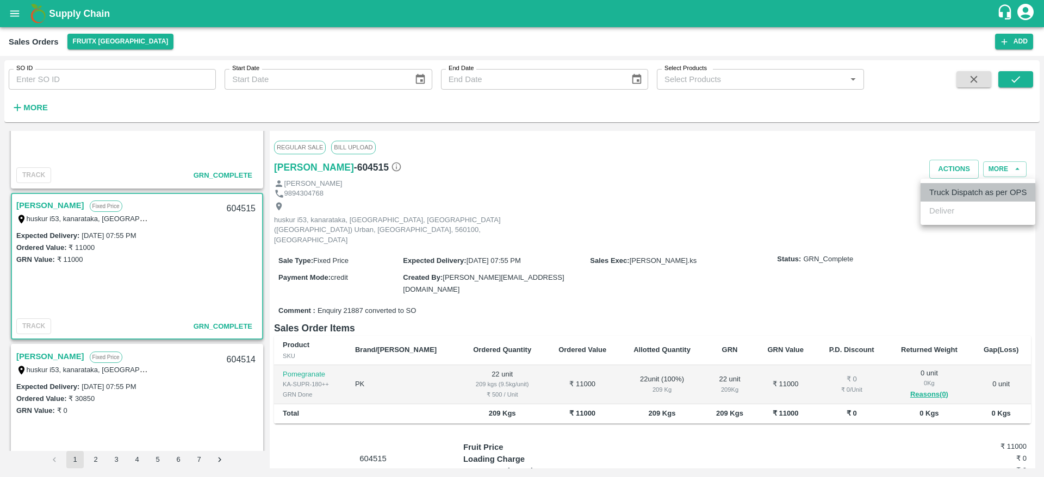
click at [948, 193] on li "Truck Dispatch as per OPS" at bounding box center [977, 192] width 115 height 18
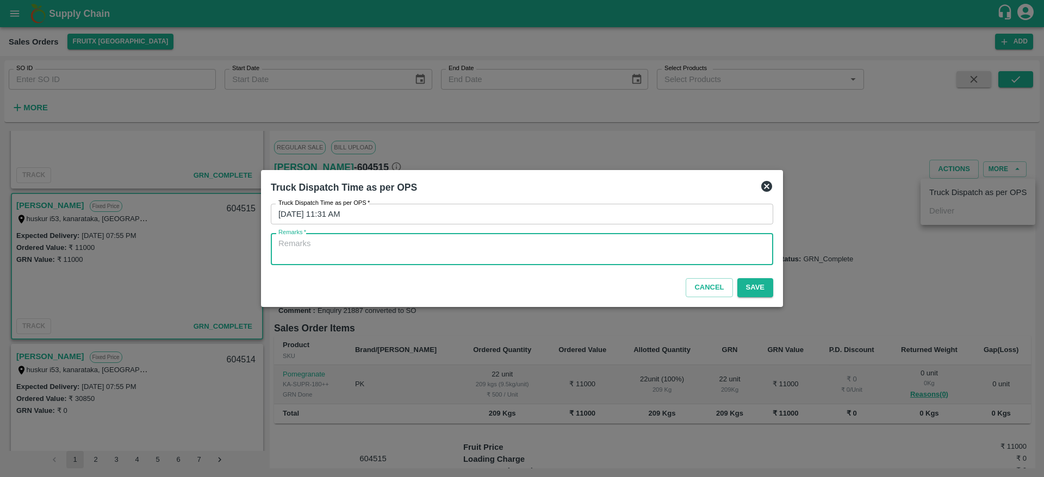
click at [511, 254] on textarea "Remarks   *" at bounding box center [521, 249] width 487 height 23
type textarea "O"
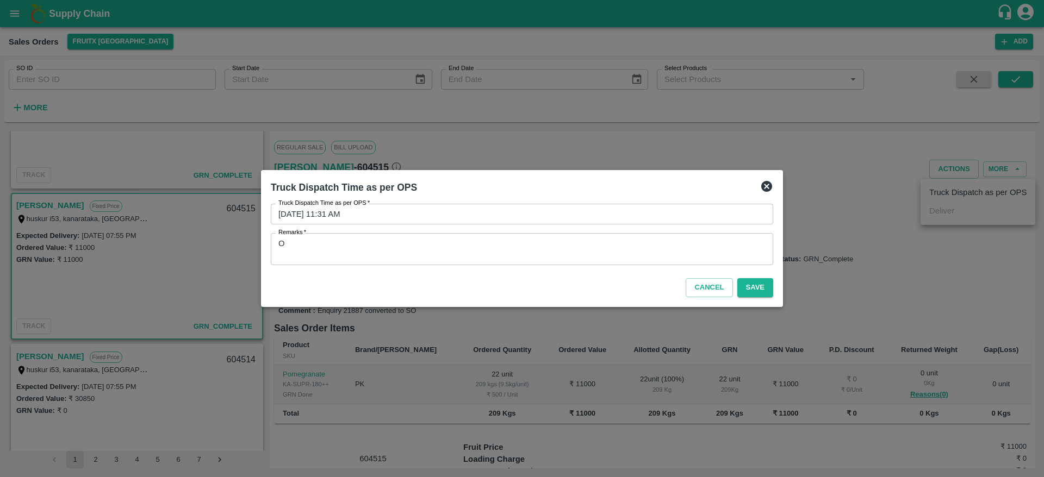
drag, startPoint x: 469, startPoint y: 232, endPoint x: 463, endPoint y: 243, distance: 12.4
click at [463, 243] on div "Truck Dispatch Time as per OPS   * [DATE] 11:31 AM Truck Dispatch Time as per O…" at bounding box center [522, 234] width 502 height 61
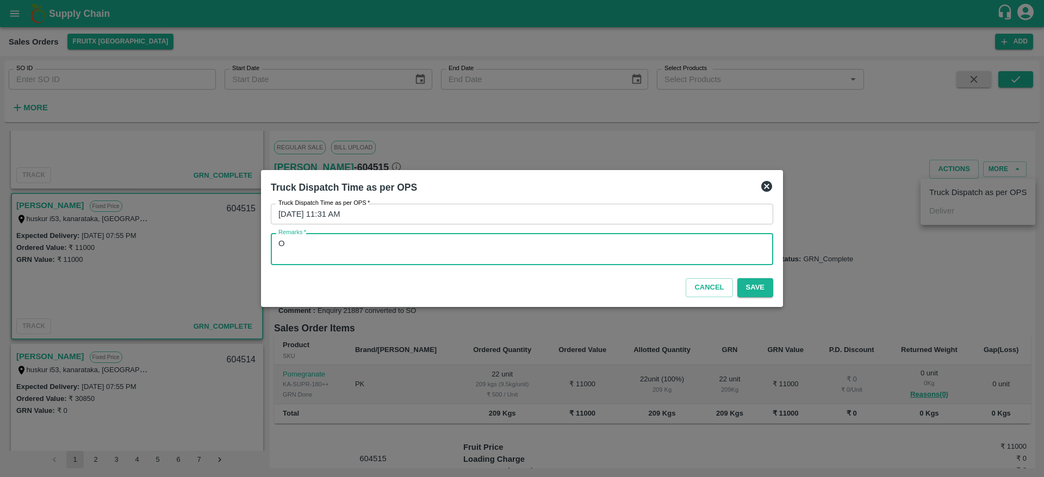
click at [463, 243] on textarea "O" at bounding box center [521, 249] width 487 height 23
type textarea "OTD"
click at [750, 298] on div "Cancel Save" at bounding box center [521, 286] width 511 height 32
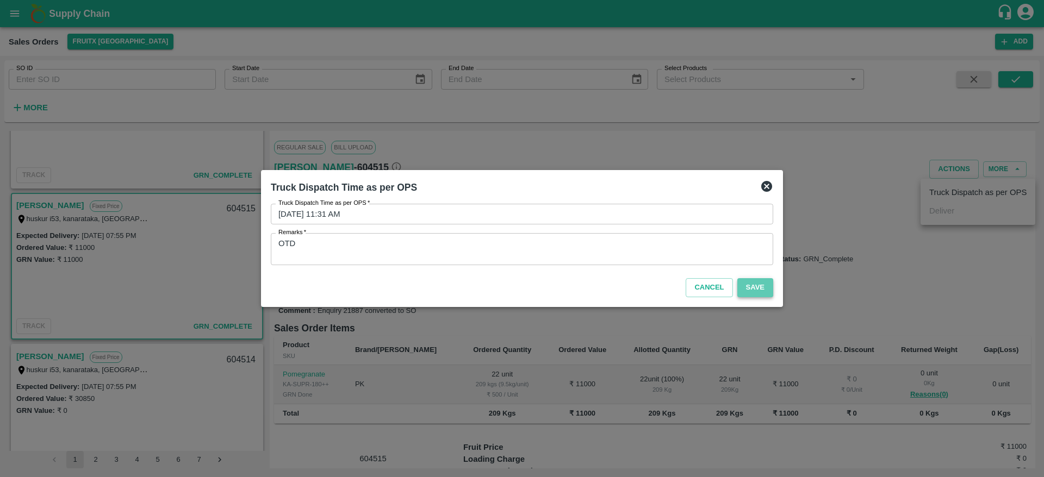
click at [748, 292] on button "Save" at bounding box center [755, 287] width 36 height 19
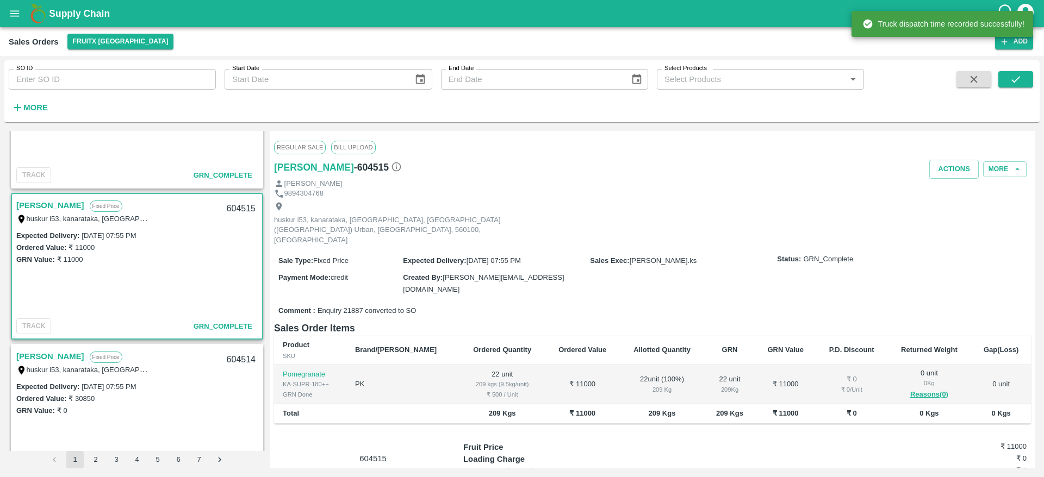
scroll to position [218, 0]
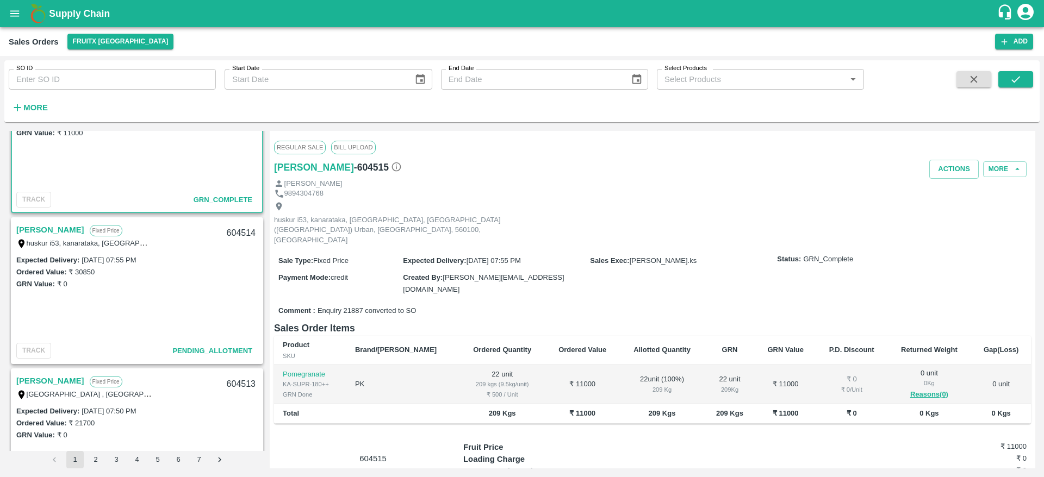
click at [48, 232] on link "[PERSON_NAME]" at bounding box center [50, 230] width 68 height 14
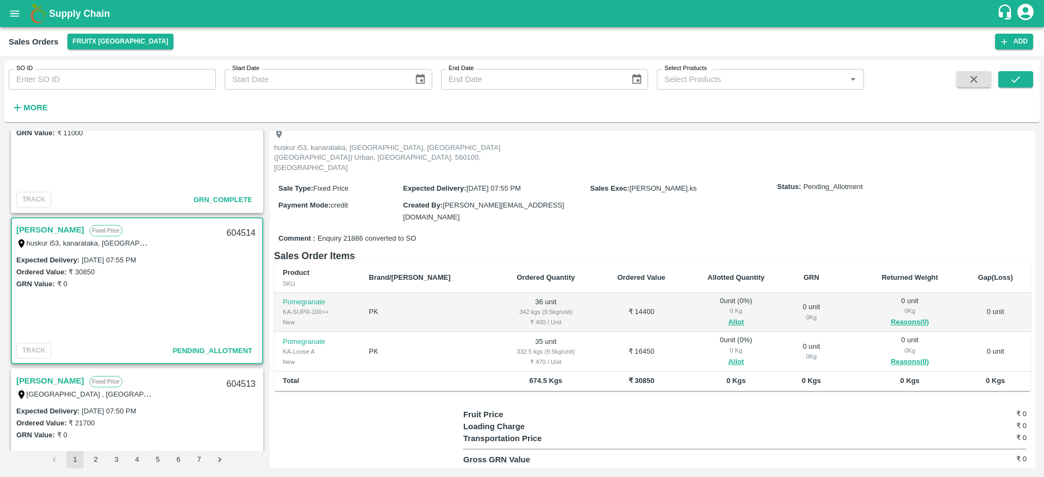
scroll to position [86, 0]
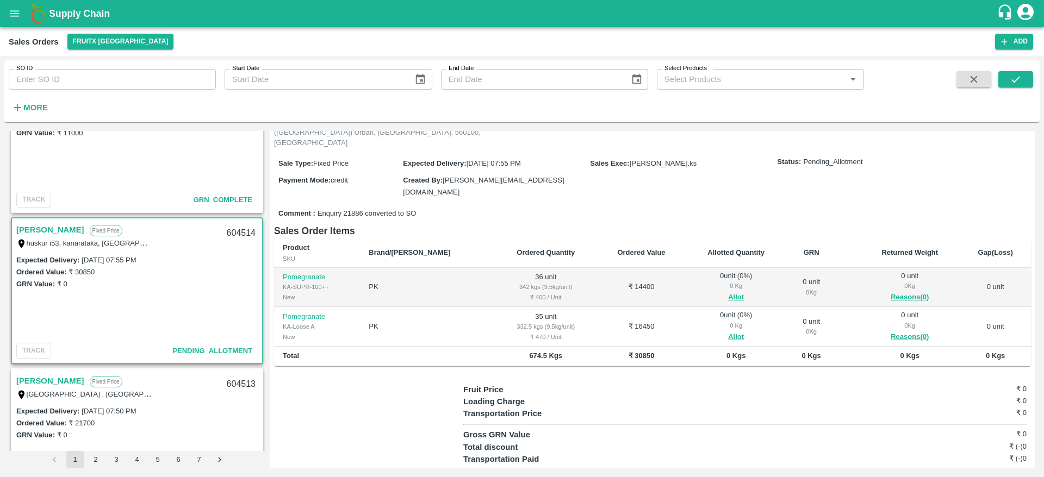
click at [241, 234] on div "604514" at bounding box center [241, 234] width 42 height 26
copy div "604514"
click at [728, 291] on button "Allot" at bounding box center [736, 297] width 16 height 13
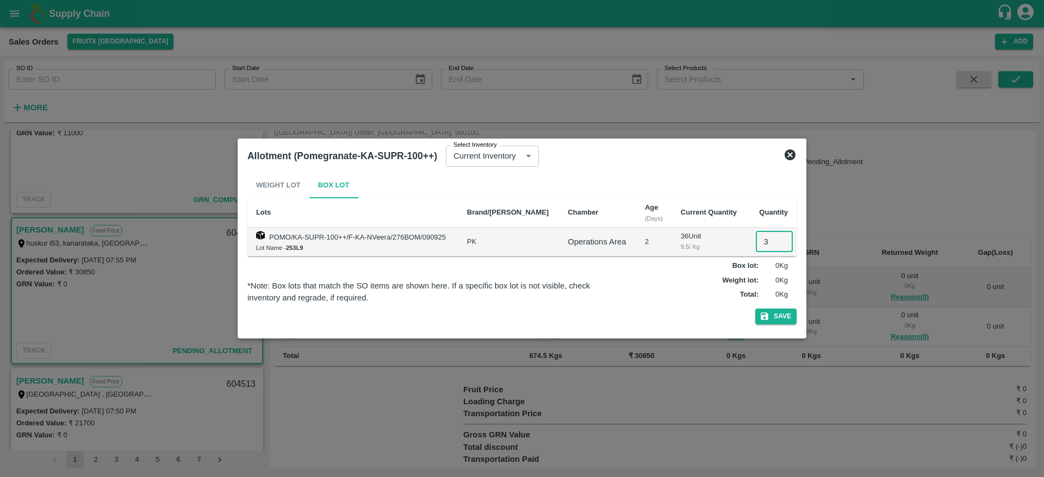
click at [767, 242] on input "3" at bounding box center [774, 242] width 37 height 21
type input "36"
click at [776, 319] on button "Save" at bounding box center [775, 317] width 41 height 16
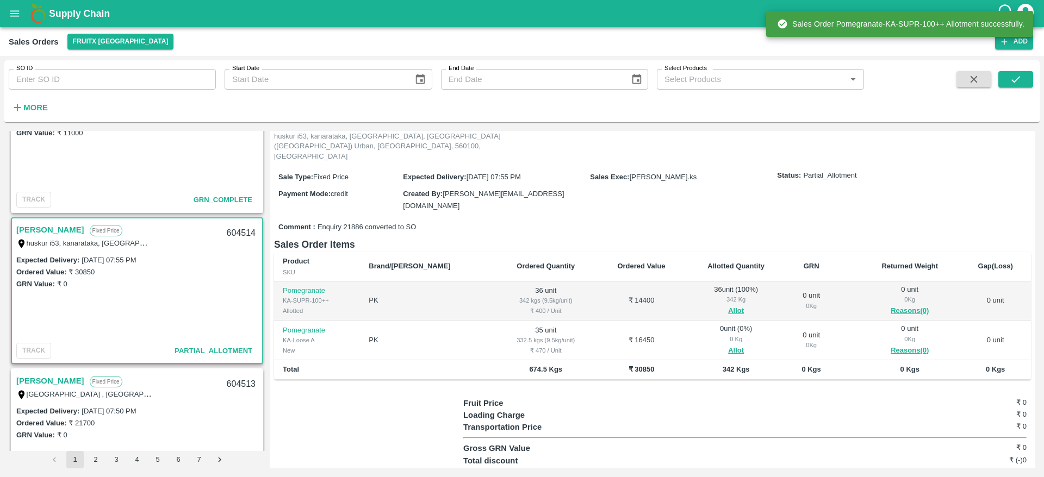
scroll to position [77, 0]
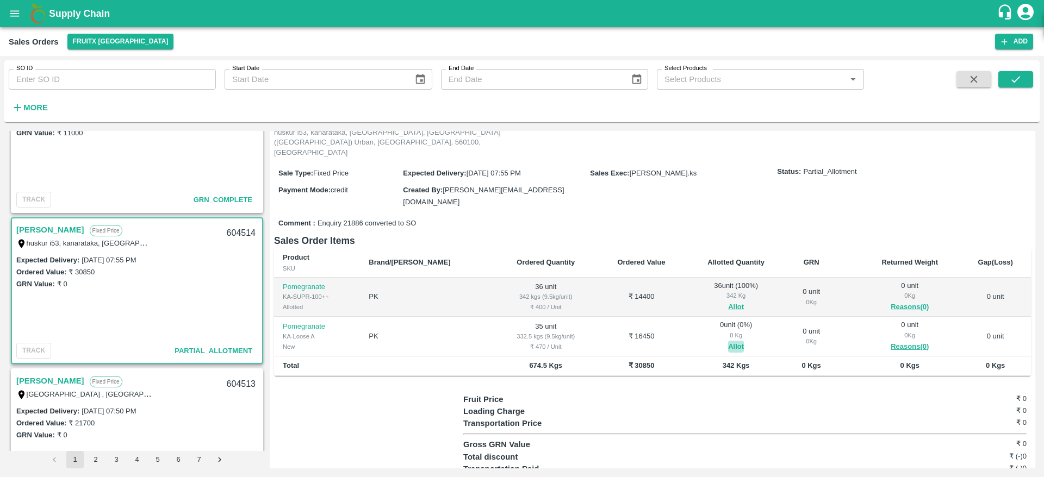
click at [728, 341] on button "Allot" at bounding box center [736, 347] width 16 height 13
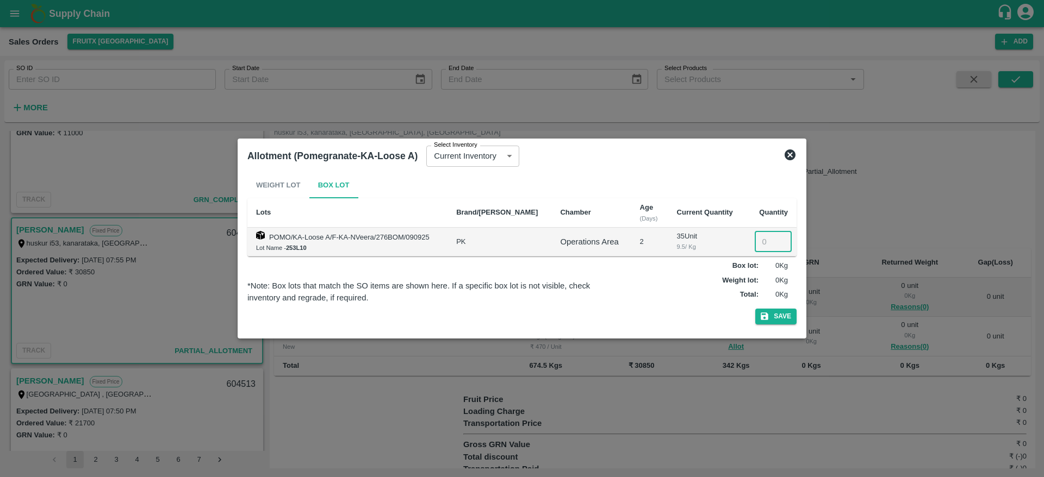
click at [759, 241] on input "number" at bounding box center [772, 242] width 37 height 21
type input "35"
click at [783, 315] on button "Save" at bounding box center [775, 317] width 41 height 16
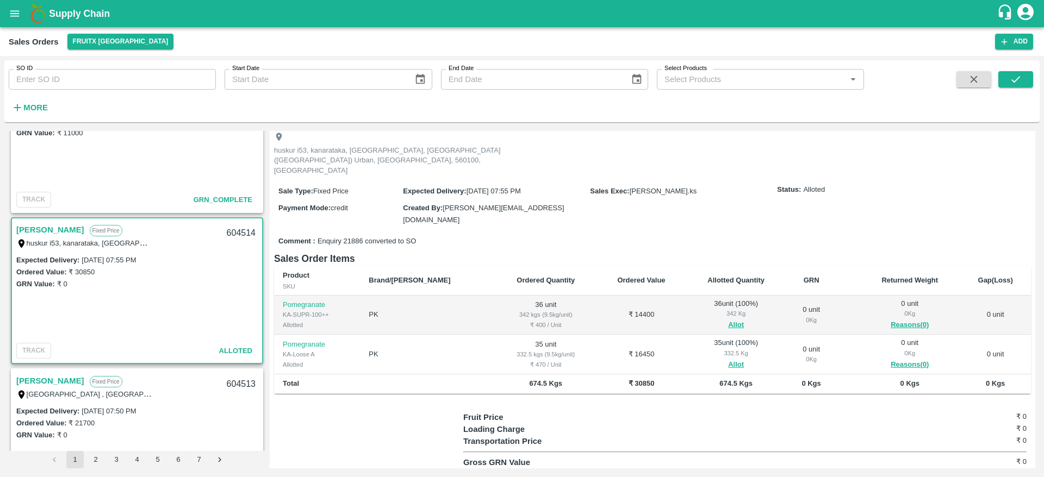
scroll to position [0, 0]
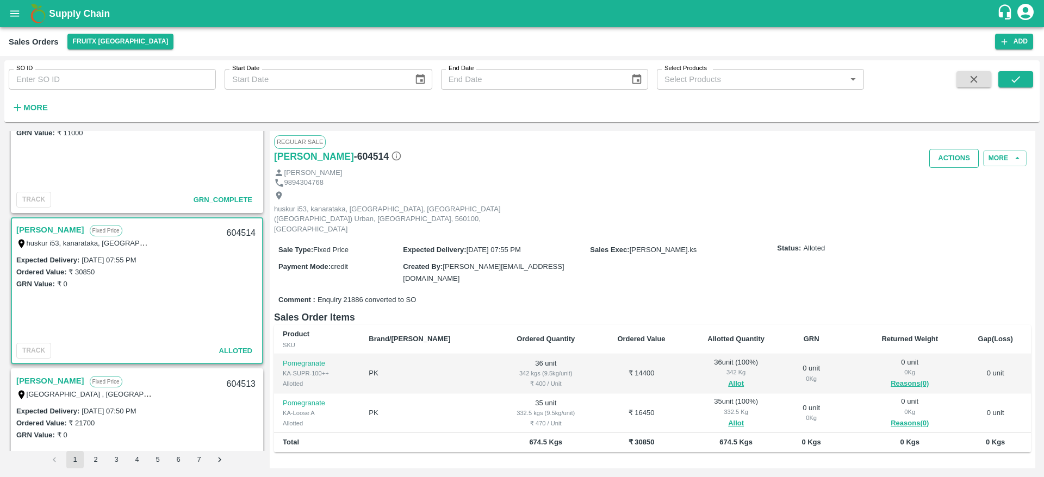
drag, startPoint x: 941, startPoint y: 173, endPoint x: 942, endPoint y: 167, distance: 6.2
click at [942, 167] on div "Regular Sale [PERSON_NAME] - 604514 Actions More [PERSON_NAME] 9894304768 husku…" at bounding box center [652, 300] width 765 height 338
click at [942, 167] on button "Actions" at bounding box center [953, 158] width 49 height 19
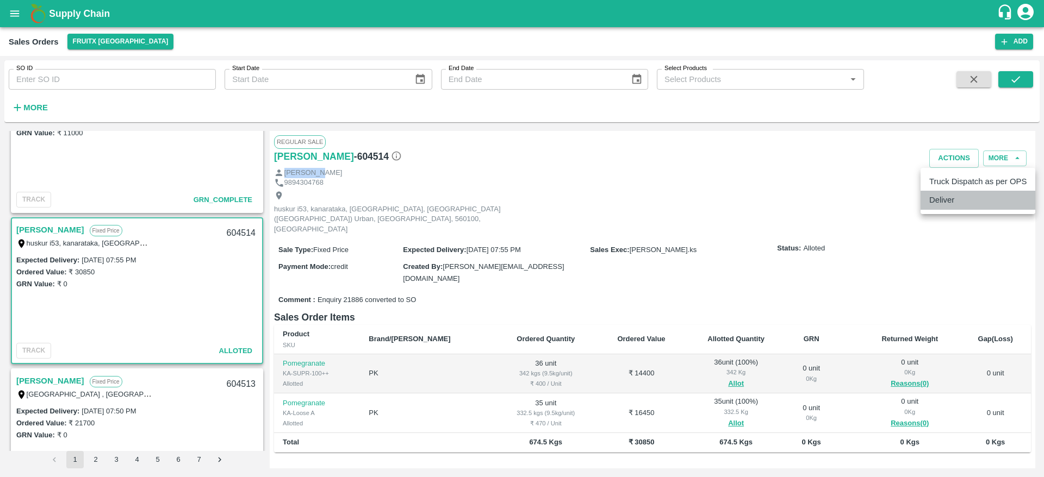
click at [942, 193] on li "Deliver" at bounding box center [977, 200] width 115 height 18
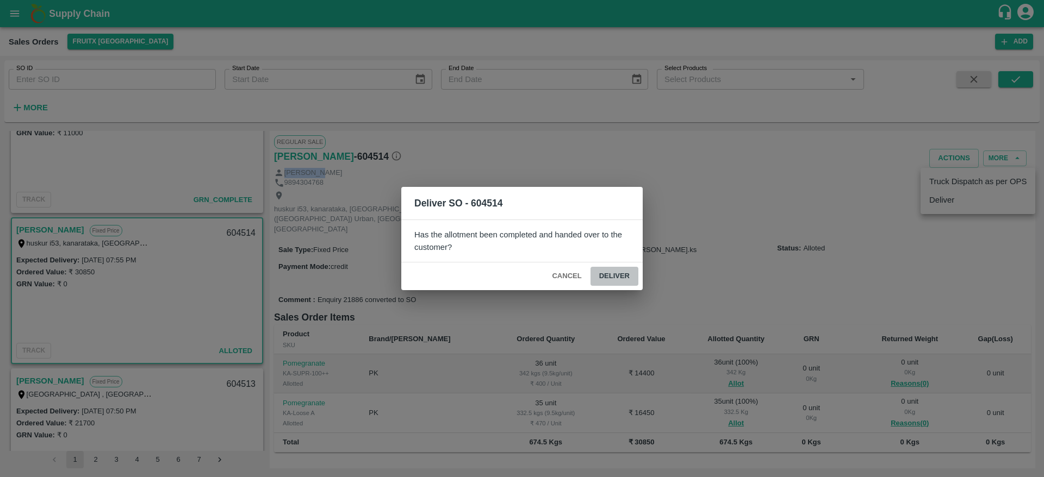
click at [628, 277] on button "Deliver" at bounding box center [614, 276] width 48 height 19
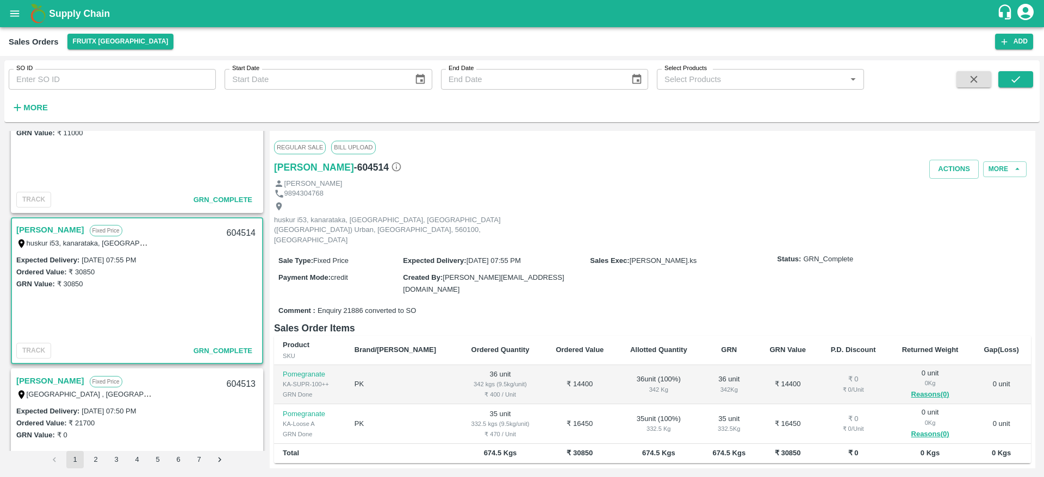
click at [50, 229] on link "[PERSON_NAME]" at bounding box center [50, 230] width 68 height 14
click at [230, 230] on div "604514" at bounding box center [241, 234] width 42 height 26
copy div "604514"
click at [948, 172] on button "Actions" at bounding box center [953, 169] width 49 height 19
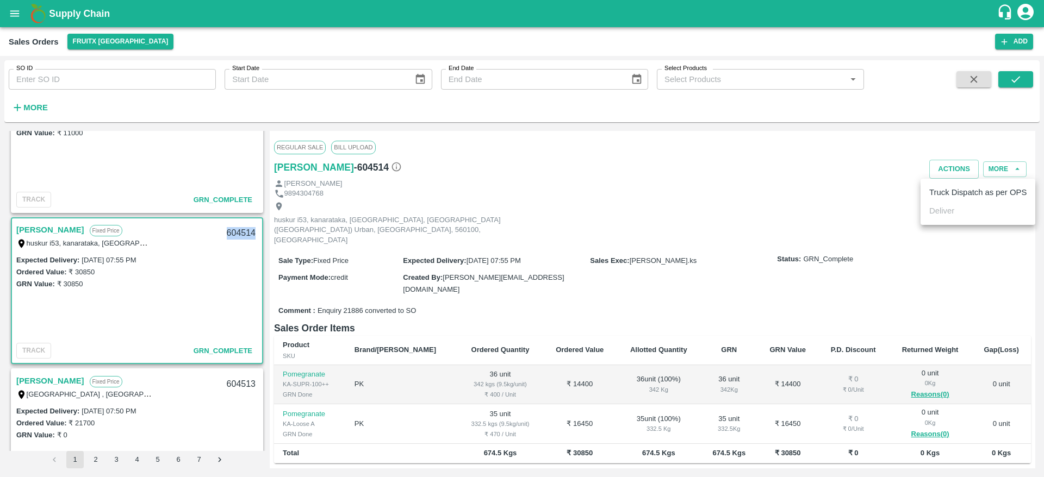
click at [944, 189] on li "Truck Dispatch as per OPS" at bounding box center [977, 192] width 115 height 18
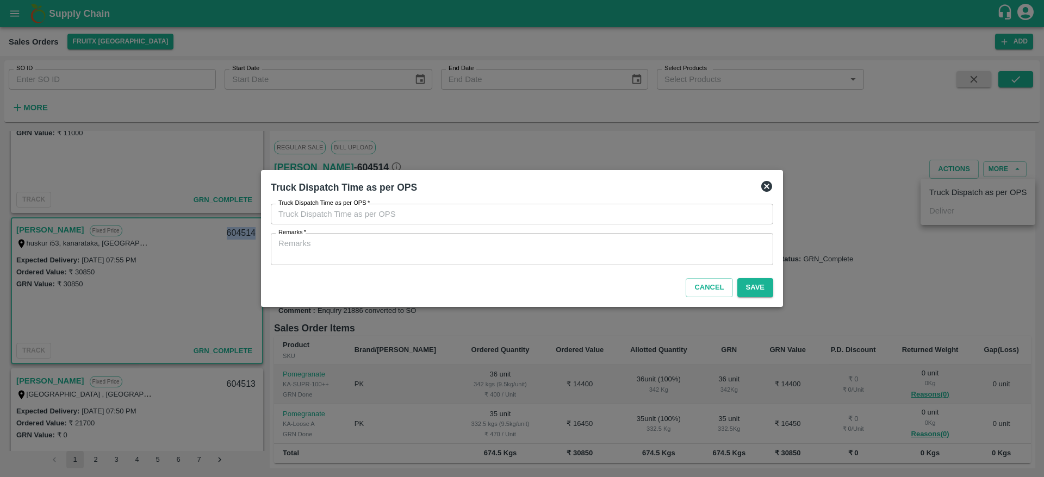
type input "[DATE] 11:33 AM"
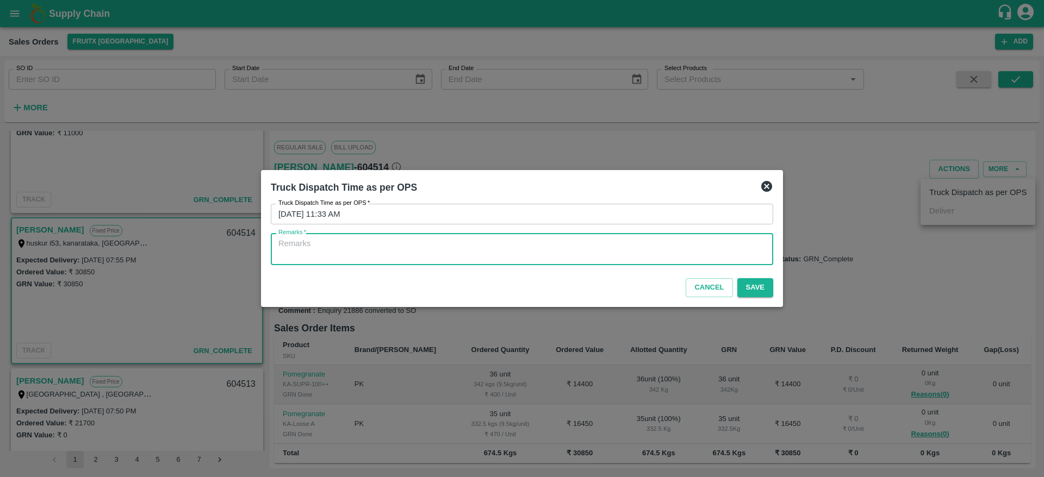
click at [532, 251] on textarea "Remarks   *" at bounding box center [521, 249] width 487 height 23
type textarea "OTD"
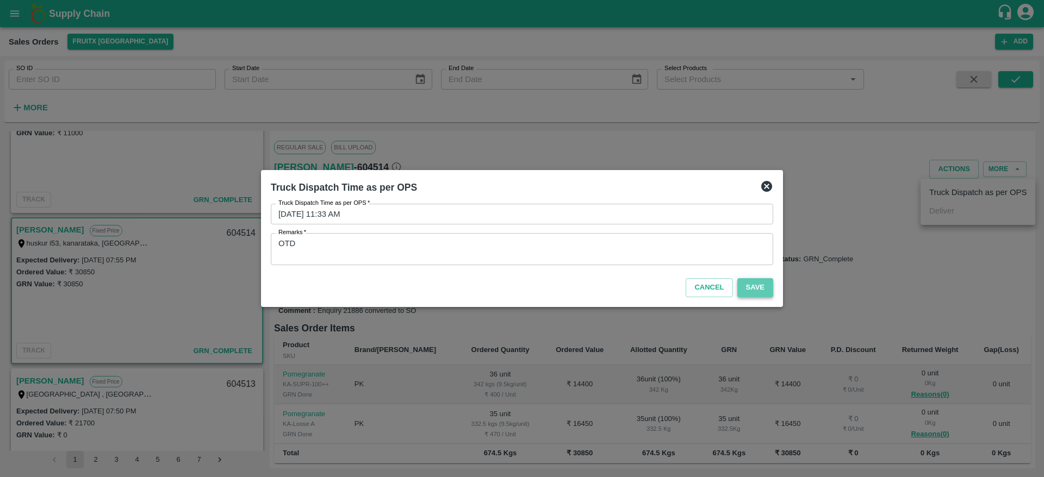
click at [759, 286] on button "Save" at bounding box center [755, 287] width 36 height 19
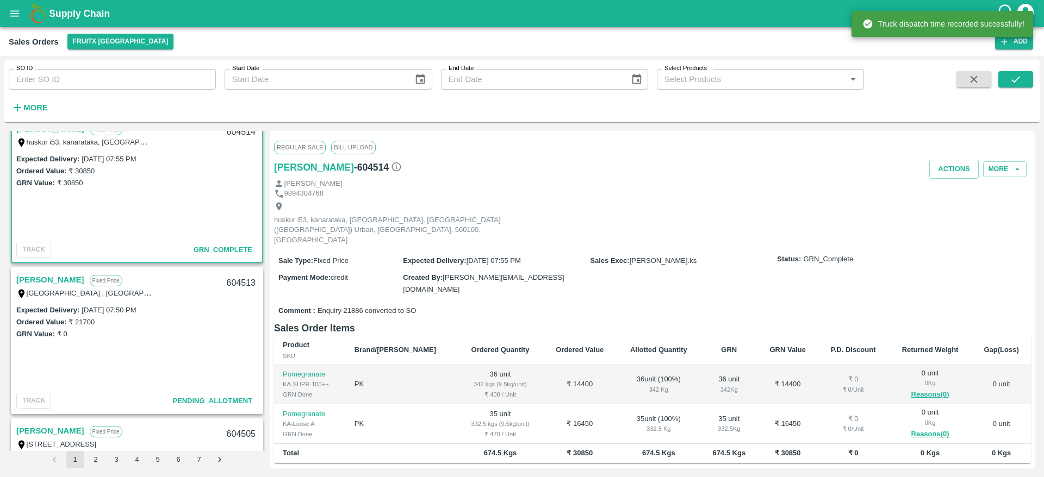
scroll to position [376, 0]
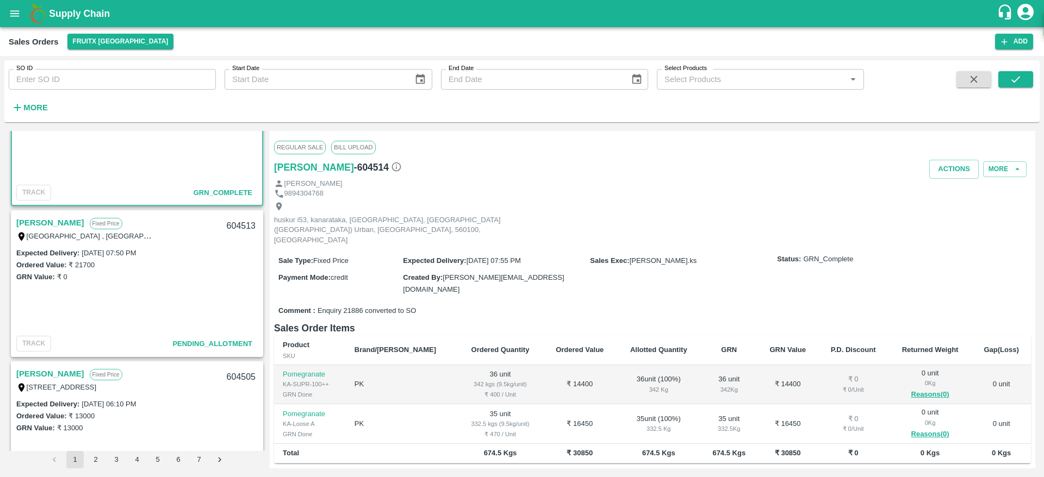
click at [33, 224] on link "[PERSON_NAME]" at bounding box center [50, 223] width 68 height 14
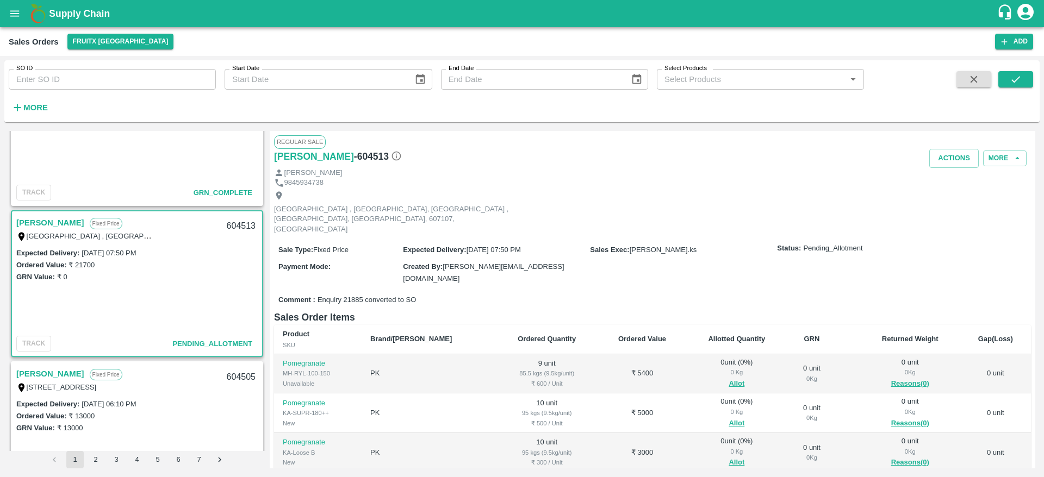
click at [47, 227] on link "[PERSON_NAME]" at bounding box center [50, 223] width 68 height 14
